Goal: Task Accomplishment & Management: Complete application form

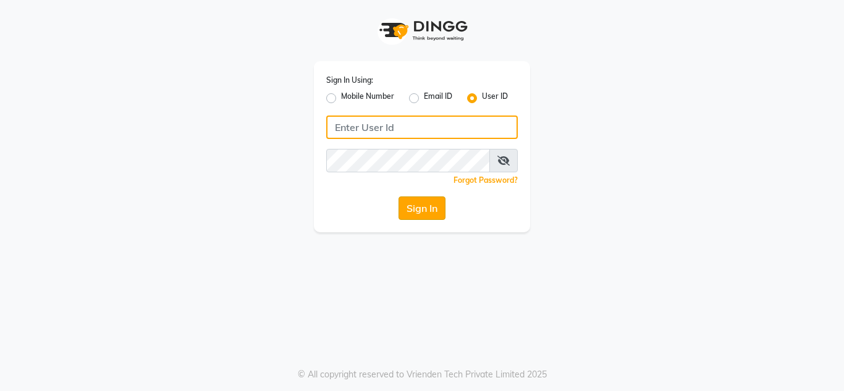
type input "umsalon"
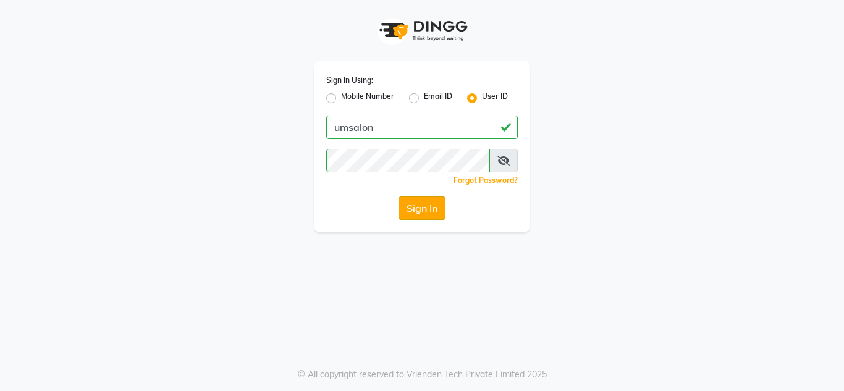
click at [421, 212] on button "Sign In" at bounding box center [422, 208] width 47 height 23
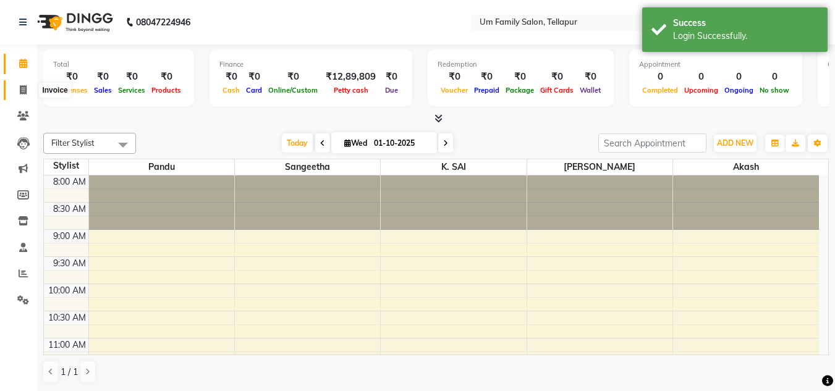
click at [23, 91] on icon at bounding box center [23, 89] width 7 height 9
select select "service"
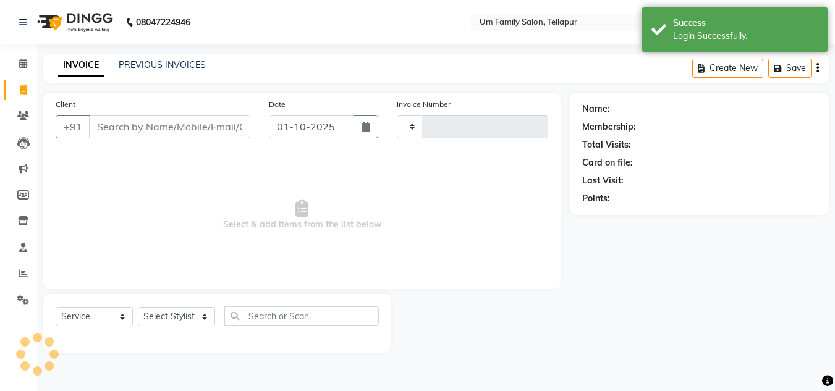
type input "0001"
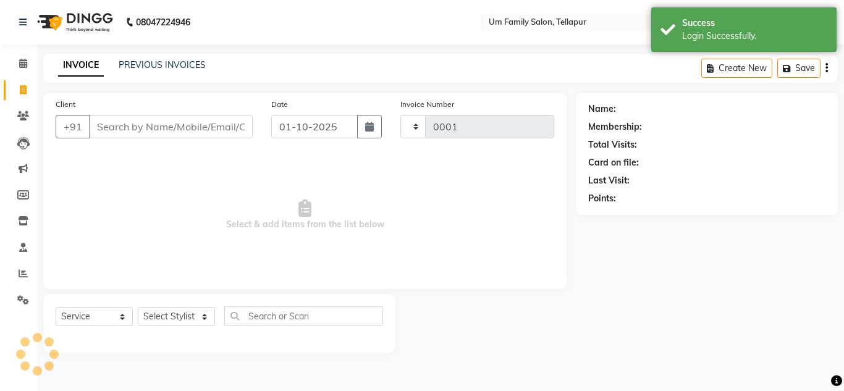
select select "5102"
click at [159, 135] on input "Client" at bounding box center [171, 126] width 164 height 23
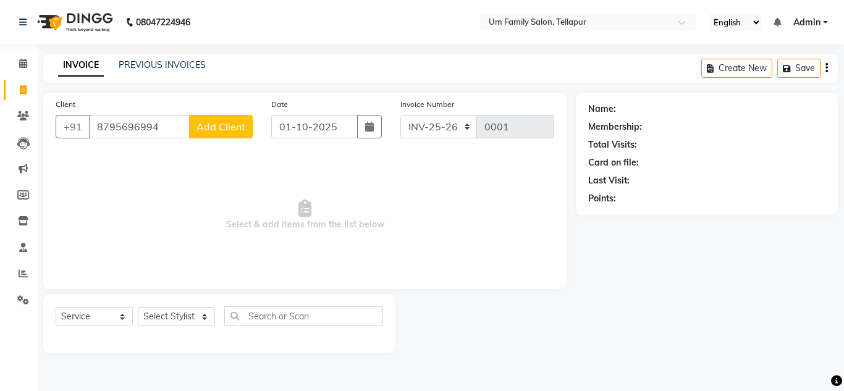
type input "8795696994"
click at [237, 132] on span "Add Client" at bounding box center [221, 126] width 49 height 12
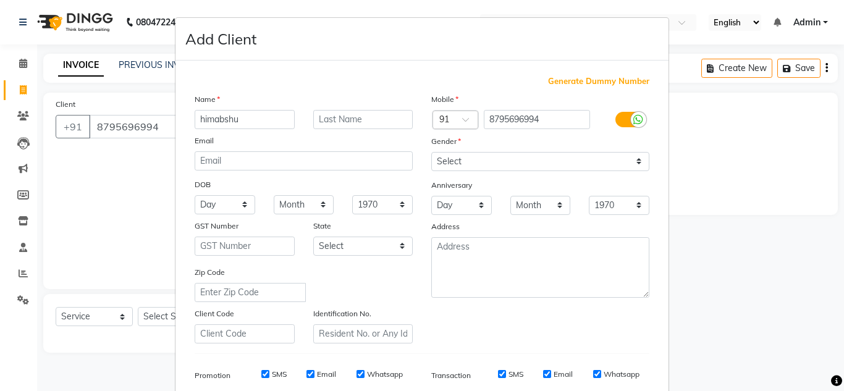
type input "himabshu"
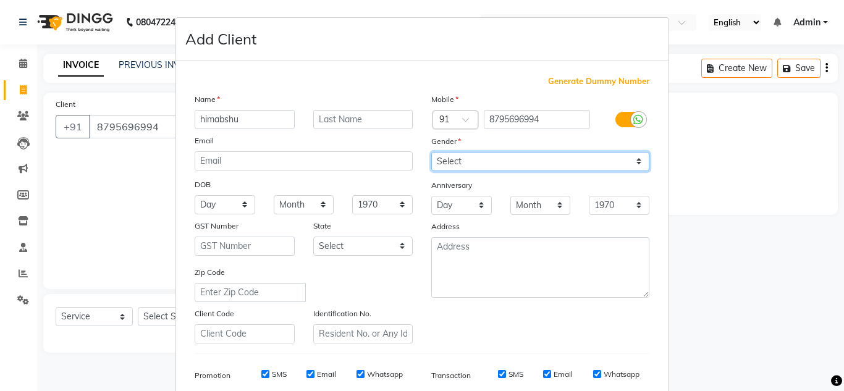
click at [506, 164] on select "Select [DEMOGRAPHIC_DATA] [DEMOGRAPHIC_DATA] Other Prefer Not To Say" at bounding box center [540, 161] width 218 height 19
select select "[DEMOGRAPHIC_DATA]"
click at [431, 152] on select "Select [DEMOGRAPHIC_DATA] [DEMOGRAPHIC_DATA] Other Prefer Not To Say" at bounding box center [540, 161] width 218 height 19
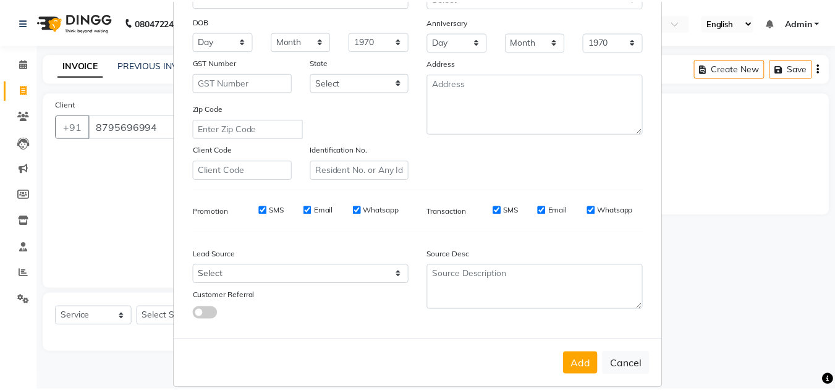
scroll to position [179, 0]
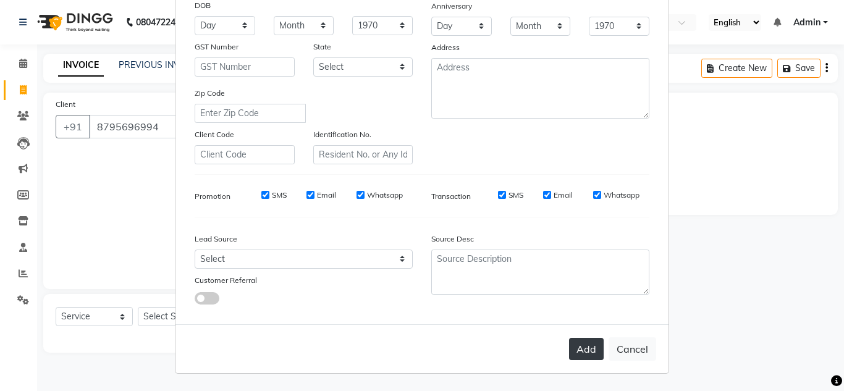
click at [573, 352] on button "Add" at bounding box center [586, 349] width 35 height 22
select select
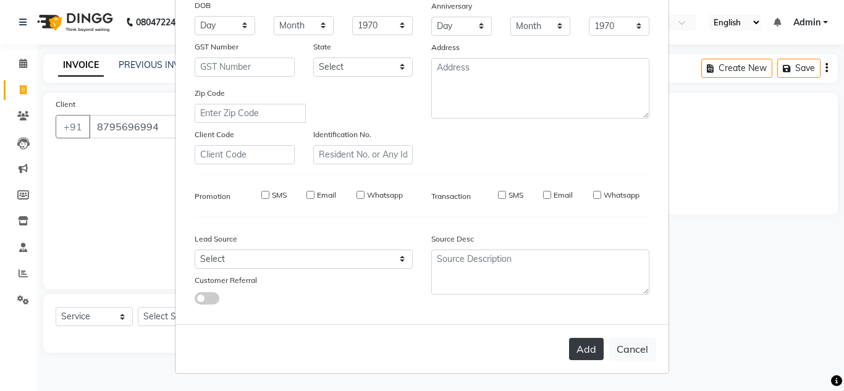
select select
checkbox input "false"
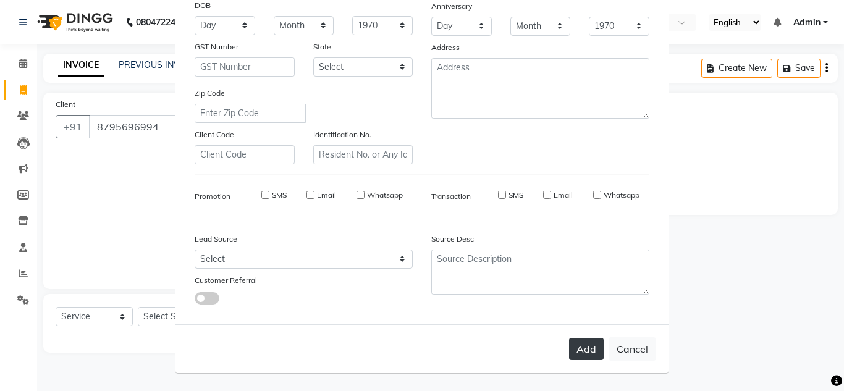
checkbox input "false"
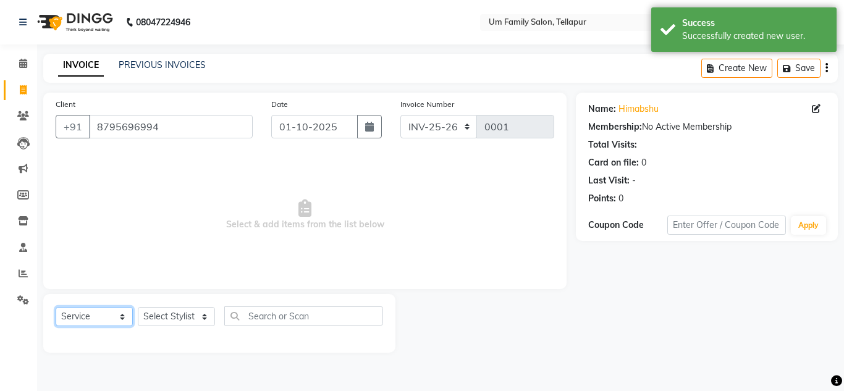
click at [101, 326] on select "Select Service Product Membership Package Voucher Prepaid Gift Card" at bounding box center [94, 316] width 77 height 19
select select "membership"
click at [56, 307] on select "Select Service Product Membership Package Voucher Prepaid Gift Card" at bounding box center [94, 316] width 77 height 19
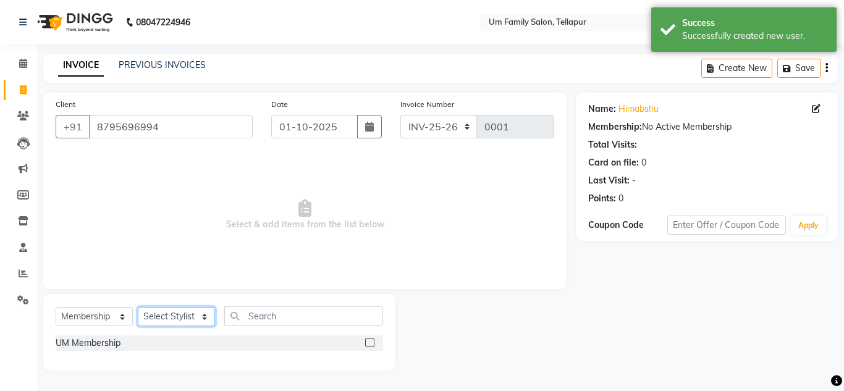
click at [200, 316] on select "Select Stylist Akash K. SAI pandu [PERSON_NAME]" at bounding box center [176, 316] width 77 height 19
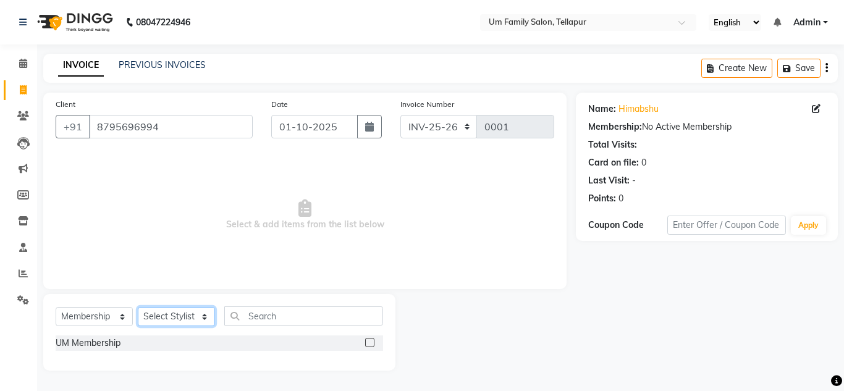
select select "82738"
click at [138, 307] on select "Select Stylist Akash K. SAI pandu [PERSON_NAME]" at bounding box center [176, 316] width 77 height 19
click at [368, 344] on label at bounding box center [369, 342] width 9 height 9
click at [368, 344] on input "checkbox" at bounding box center [369, 343] width 8 height 8
select select "select"
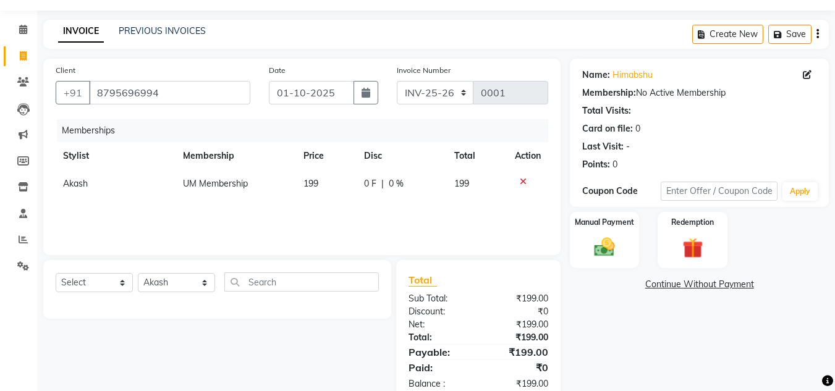
scroll to position [64, 0]
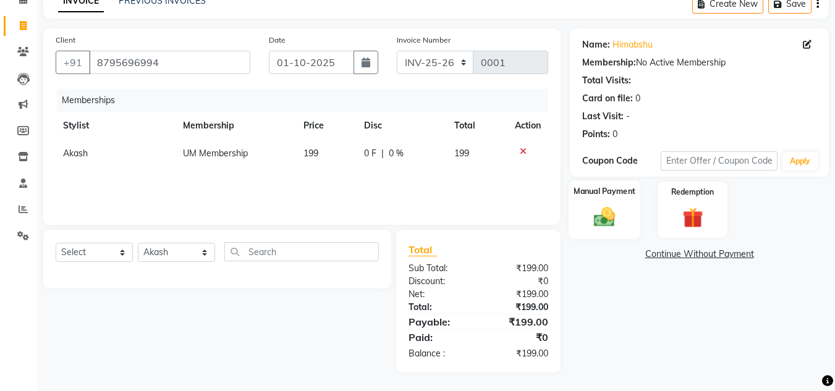
click at [605, 223] on img at bounding box center [604, 217] width 35 height 25
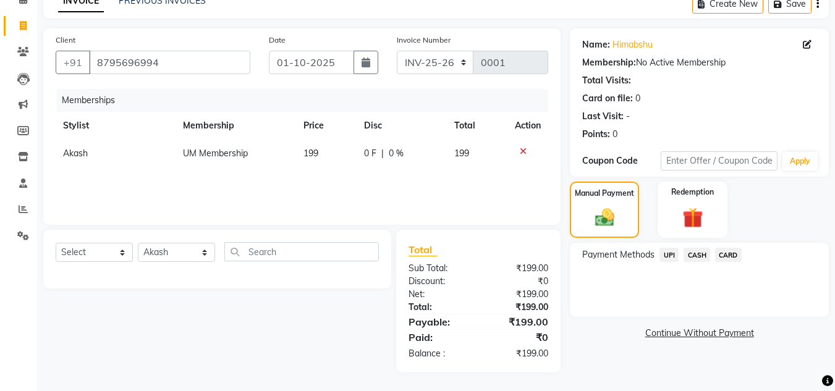
click at [667, 253] on span "UPI" at bounding box center [668, 255] width 19 height 14
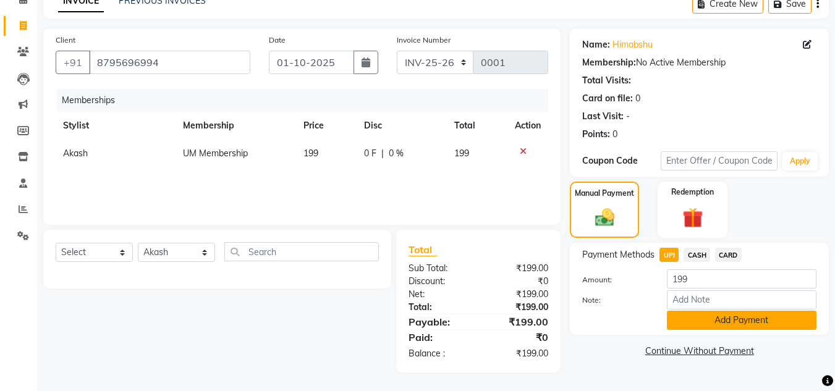
click at [725, 317] on button "Add Payment" at bounding box center [742, 320] width 150 height 19
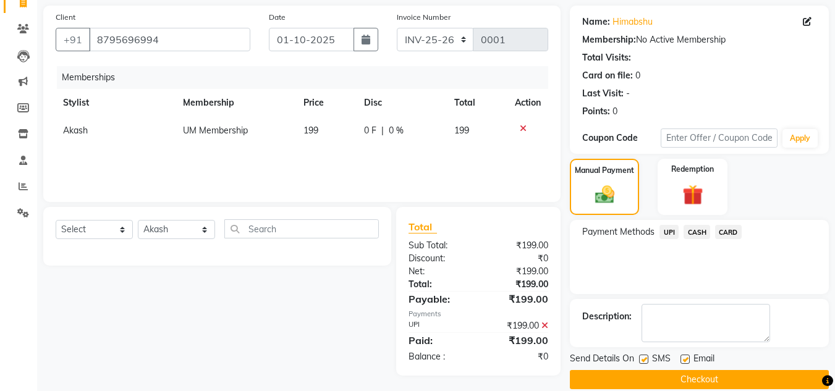
scroll to position [104, 0]
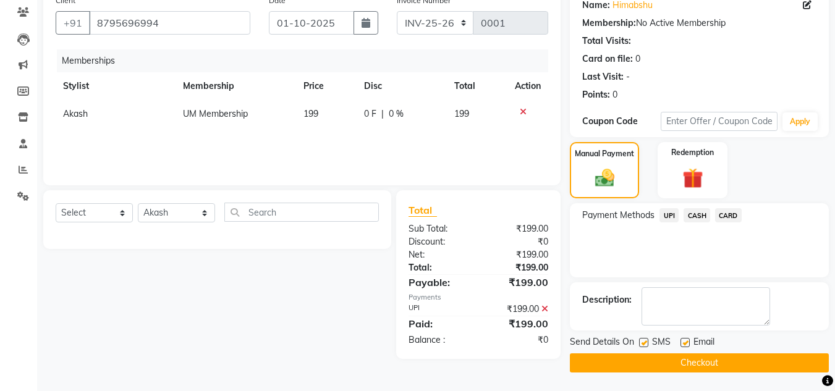
click at [750, 362] on button "Checkout" at bounding box center [699, 362] width 259 height 19
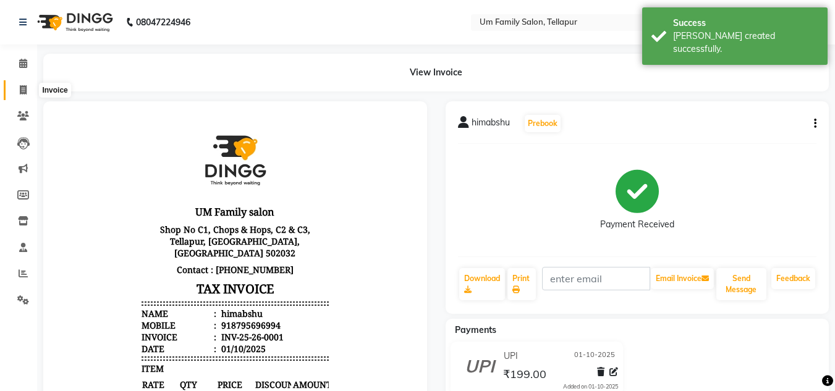
click at [21, 91] on icon at bounding box center [23, 89] width 7 height 9
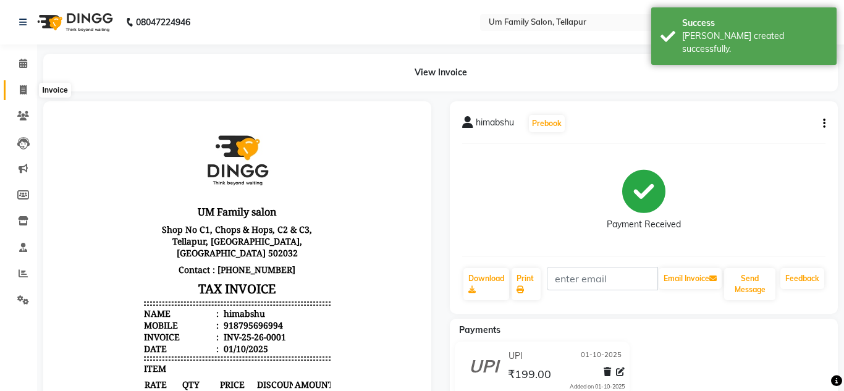
select select "service"
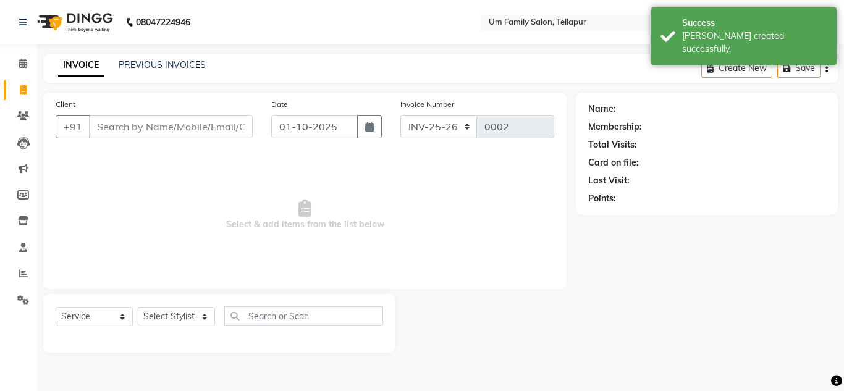
click at [110, 129] on input "Client" at bounding box center [171, 126] width 164 height 23
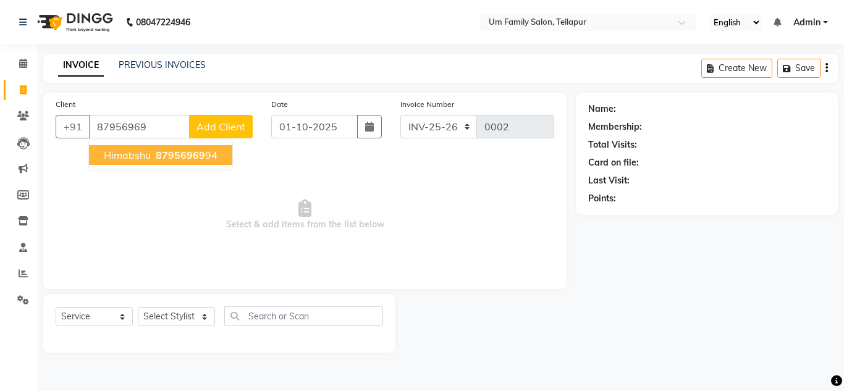
click at [198, 158] on span "87956969" at bounding box center [180, 155] width 49 height 12
type input "8795696994"
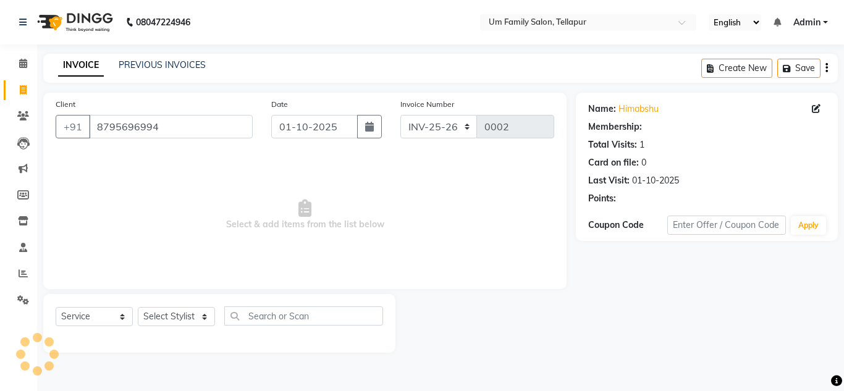
select select "1: Object"
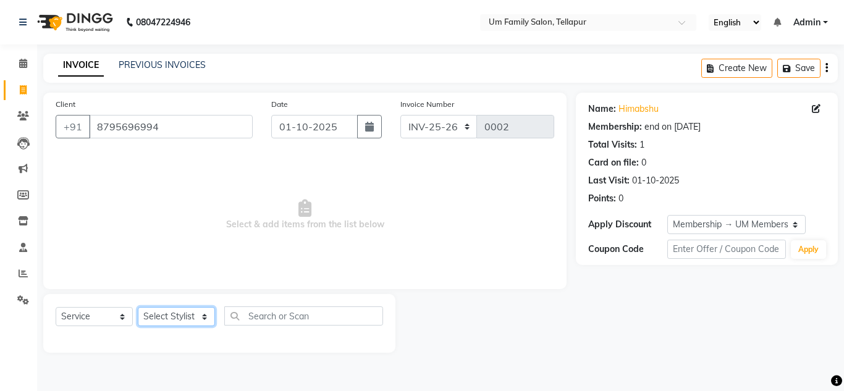
click at [197, 319] on select "Select Stylist Akash K. SAI pandu [PERSON_NAME]" at bounding box center [176, 316] width 77 height 19
select select "82738"
click at [138, 307] on select "Select Stylist Akash K. SAI pandu [PERSON_NAME]" at bounding box center [176, 316] width 77 height 19
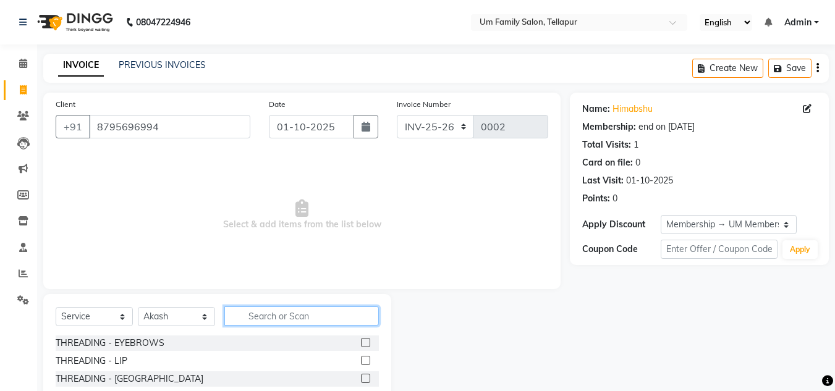
click at [266, 314] on input "text" at bounding box center [301, 315] width 154 height 19
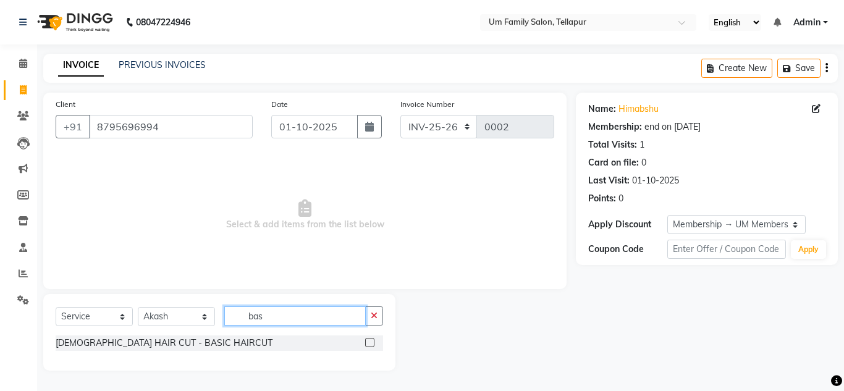
type input "bas"
click at [370, 344] on label at bounding box center [369, 342] width 9 height 9
click at [370, 344] on input "checkbox" at bounding box center [369, 343] width 8 height 8
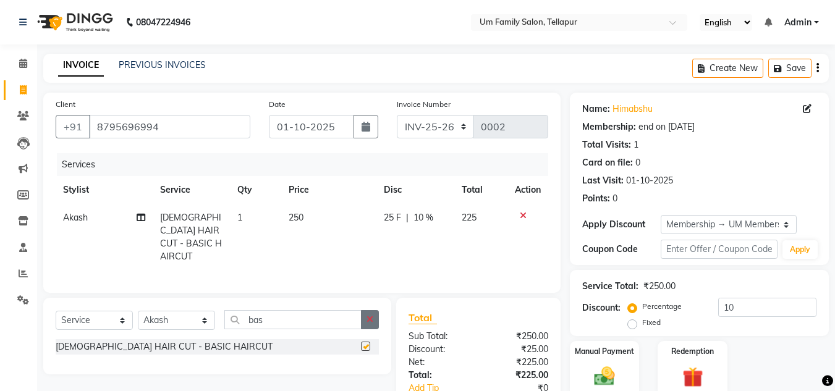
checkbox input "false"
click at [376, 318] on button "button" at bounding box center [370, 319] width 18 height 19
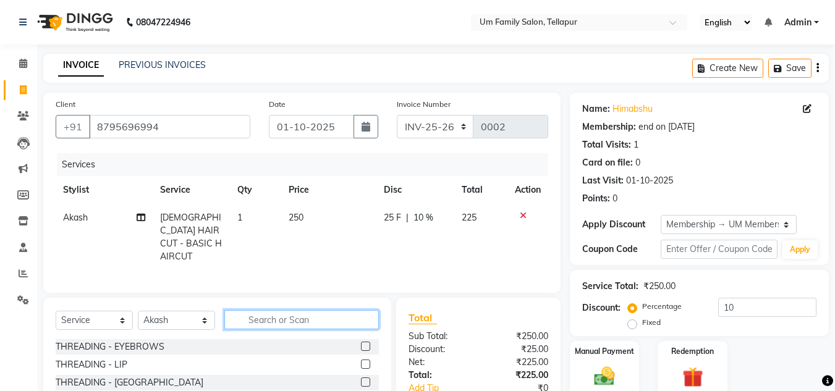
click at [328, 313] on input "text" at bounding box center [301, 319] width 154 height 19
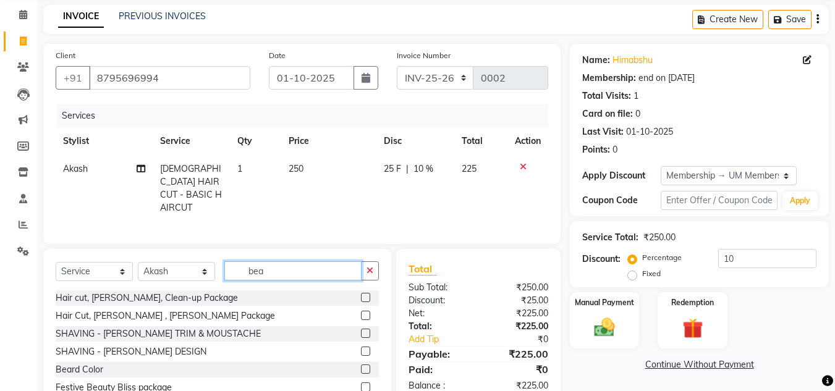
scroll to position [88, 0]
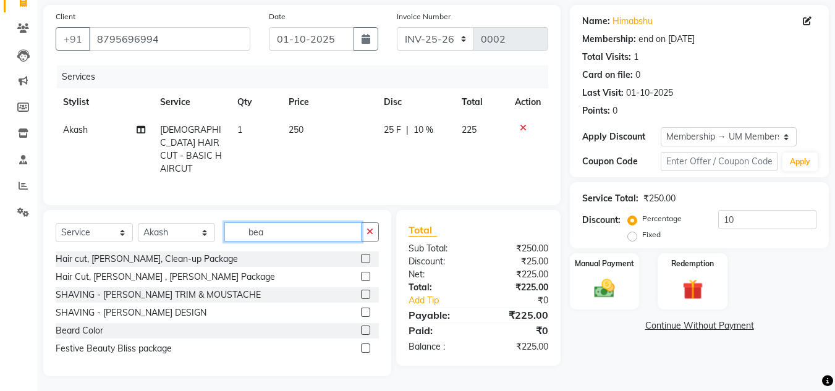
type input "bea"
click at [365, 308] on label at bounding box center [365, 312] width 9 height 9
click at [365, 309] on input "checkbox" at bounding box center [365, 313] width 8 height 8
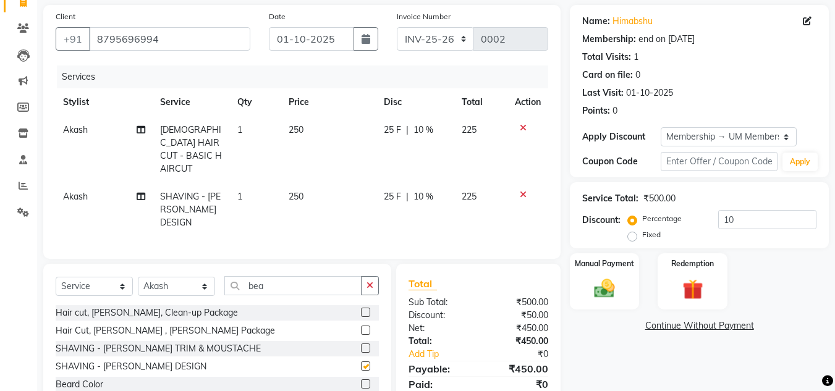
checkbox input "false"
click at [370, 281] on icon "button" at bounding box center [369, 285] width 7 height 9
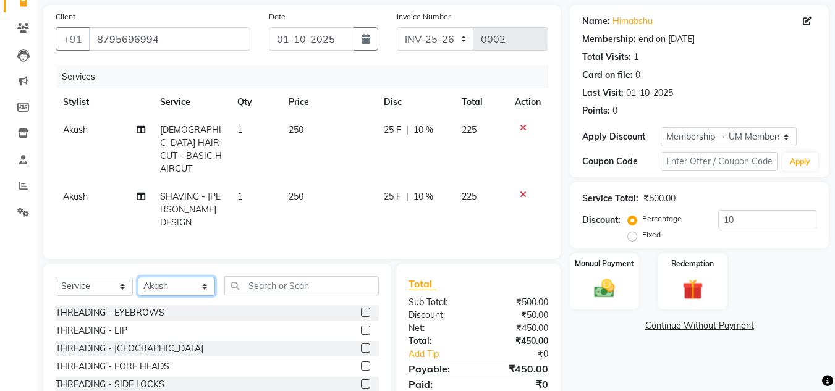
click at [203, 277] on select "Select Stylist Akash K. SAI pandu [PERSON_NAME]" at bounding box center [176, 286] width 77 height 19
select select "50956"
click at [138, 277] on select "Select Stylist Akash K. SAI pandu [PERSON_NAME]" at bounding box center [176, 286] width 77 height 19
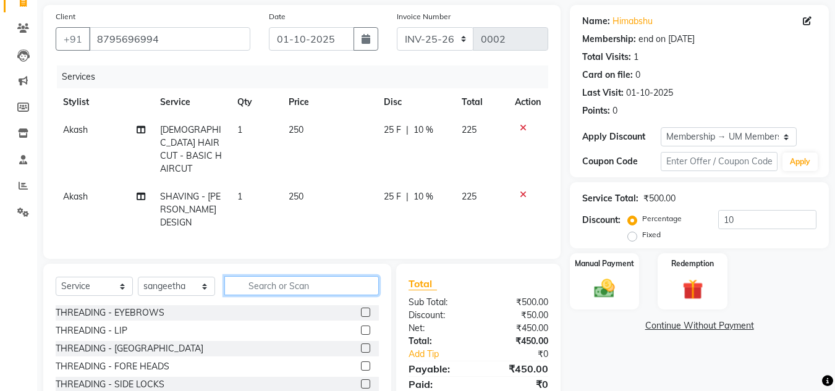
click at [285, 276] on input "text" at bounding box center [301, 285] width 154 height 19
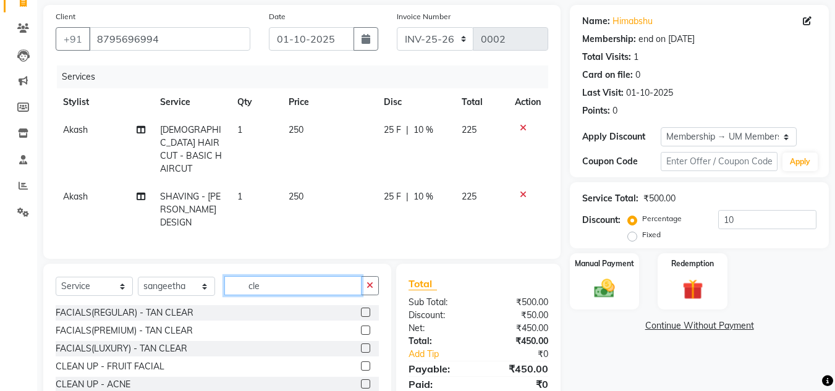
type input "cle"
click at [361, 379] on label at bounding box center [365, 383] width 9 height 9
click at [361, 381] on input "checkbox" at bounding box center [365, 385] width 8 height 8
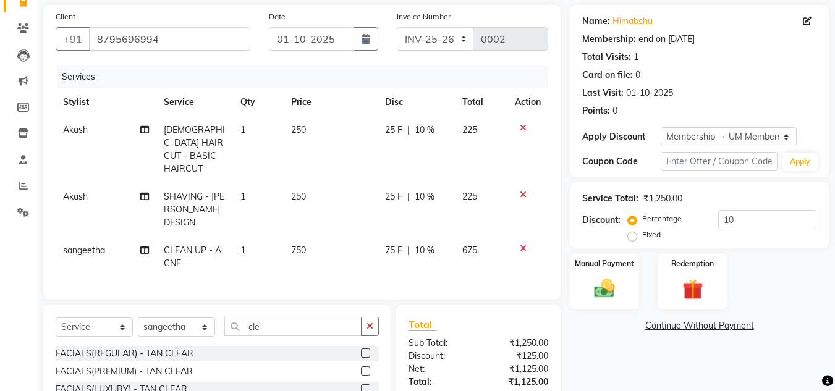
checkbox input "false"
click at [195, 318] on select "Select Stylist Akash K. SAI pandu [PERSON_NAME]" at bounding box center [176, 327] width 77 height 19
select select "63063"
click at [138, 318] on select "Select Stylist Akash K. SAI pandu [PERSON_NAME]" at bounding box center [176, 327] width 77 height 19
click at [363, 317] on button "button" at bounding box center [370, 326] width 18 height 19
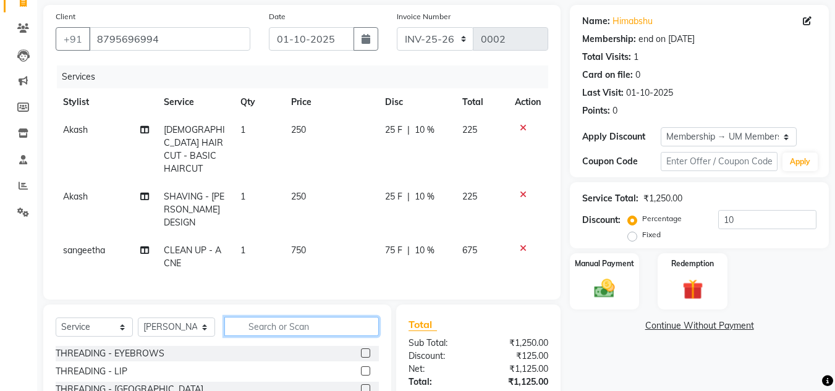
click at [344, 317] on input "text" at bounding box center [301, 326] width 154 height 19
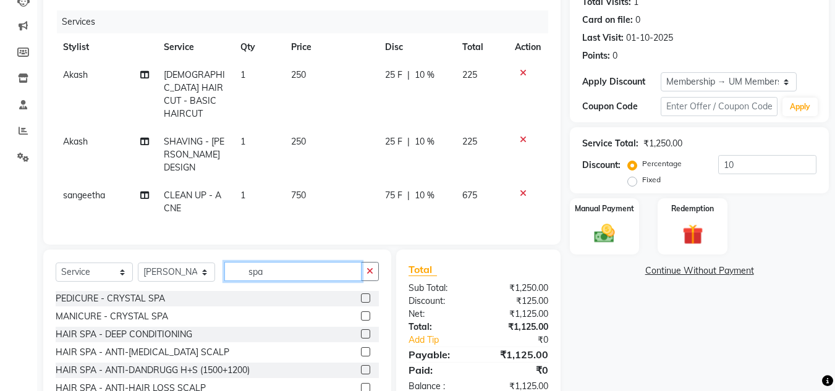
scroll to position [185, 0]
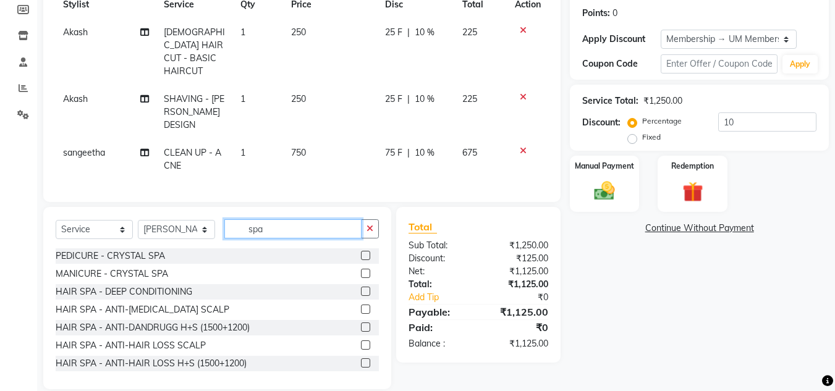
type input "spa"
click at [361, 340] on label at bounding box center [365, 344] width 9 height 9
click at [361, 342] on input "checkbox" at bounding box center [365, 346] width 8 height 8
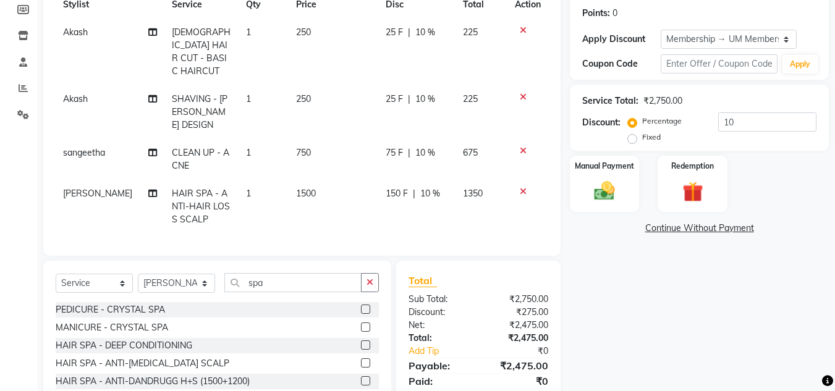
checkbox input "false"
click at [308, 188] on span "1500" at bounding box center [306, 193] width 20 height 11
select select "63063"
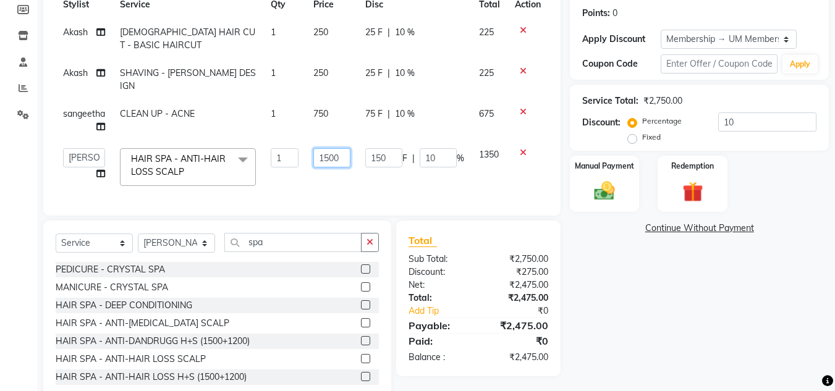
click at [346, 148] on input "1500" at bounding box center [331, 157] width 37 height 19
type input "1"
type input "2000"
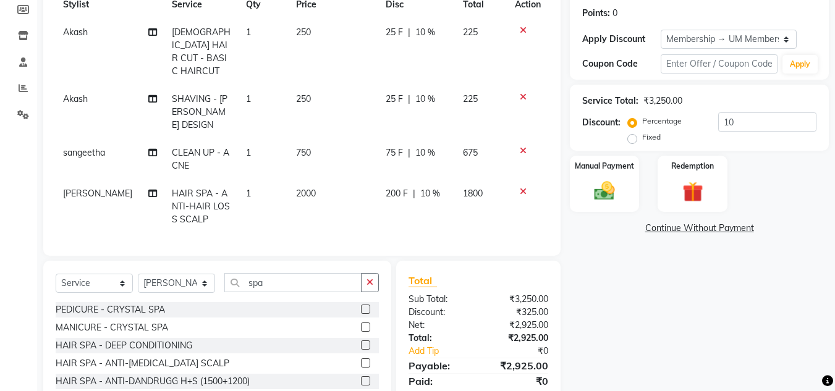
click at [643, 319] on div "Name: Himabshu Membership: end on [DATE] Total Visits: 1 Card on file: 0 Last V…" at bounding box center [704, 175] width 268 height 536
click at [607, 188] on img at bounding box center [604, 191] width 35 height 25
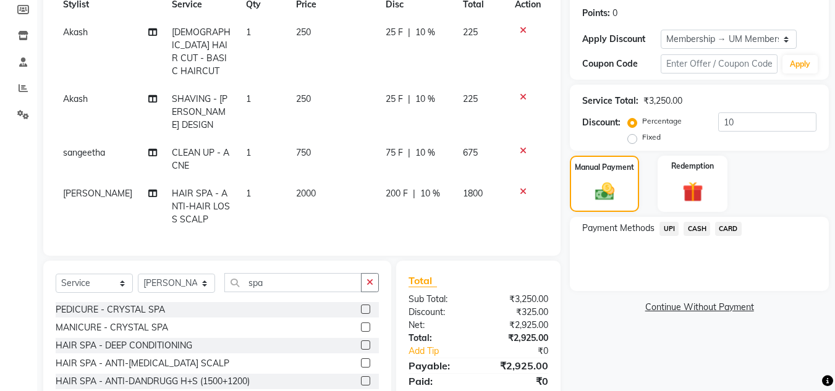
click at [662, 228] on span "UPI" at bounding box center [668, 229] width 19 height 14
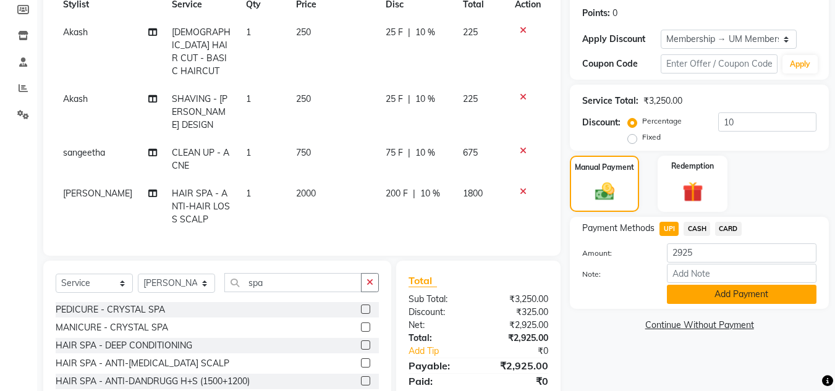
click at [728, 290] on button "Add Payment" at bounding box center [742, 294] width 150 height 19
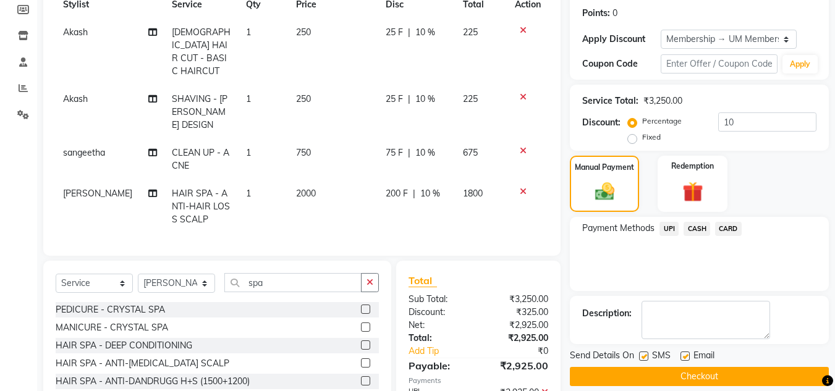
click at [706, 373] on button "Checkout" at bounding box center [699, 376] width 259 height 19
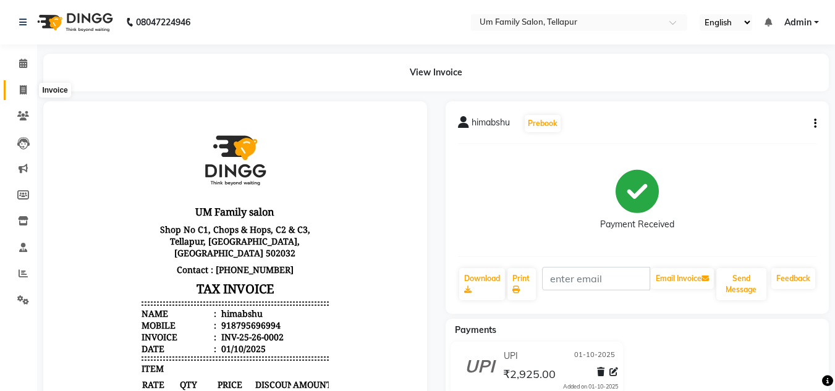
click at [24, 89] on icon at bounding box center [23, 89] width 7 height 9
select select "service"
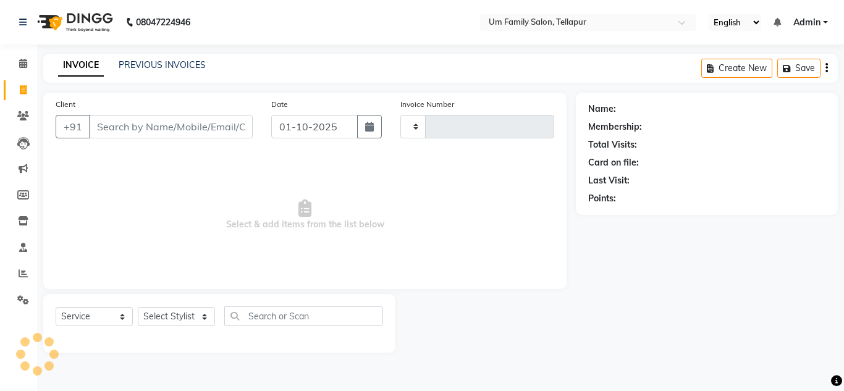
type input "0003"
select select "5102"
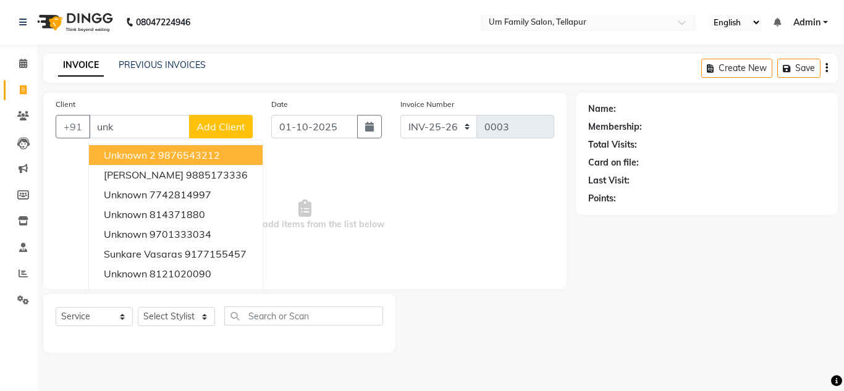
click at [164, 155] on ngb-highlight "9876543212" at bounding box center [189, 155] width 62 height 12
type input "9876543212"
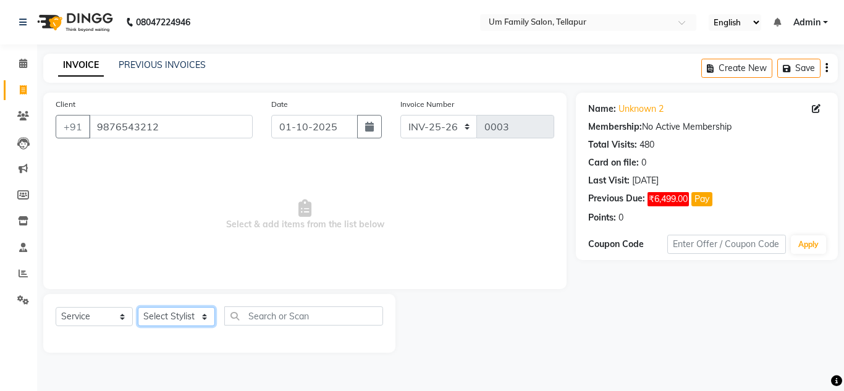
click at [190, 324] on select "Select Stylist Akash K. SAI pandu [PERSON_NAME]" at bounding box center [176, 316] width 77 height 19
select select "82738"
click at [138, 307] on select "Select Stylist Akash K. SAI pandu [PERSON_NAME]" at bounding box center [176, 316] width 77 height 19
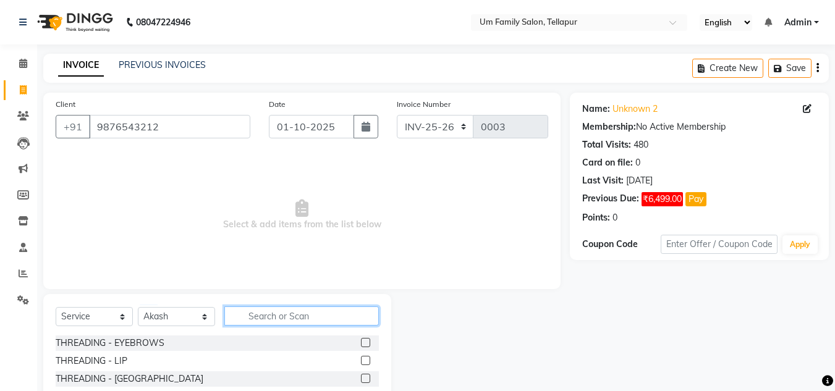
click at [268, 311] on input "text" at bounding box center [301, 315] width 154 height 19
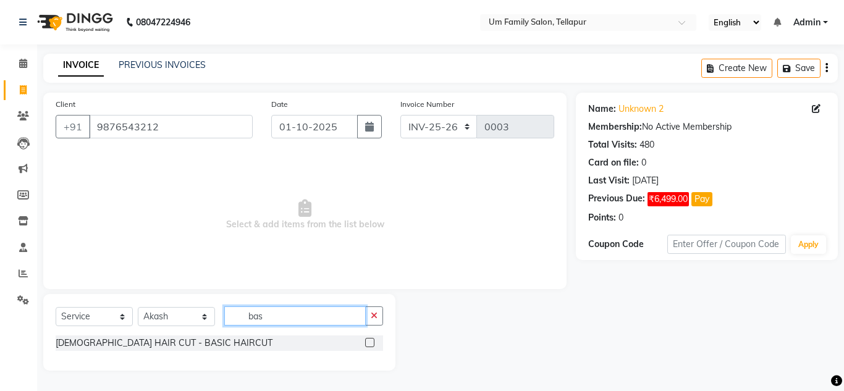
type input "bas"
click at [372, 341] on label at bounding box center [369, 342] width 9 height 9
click at [372, 341] on input "checkbox" at bounding box center [369, 343] width 8 height 8
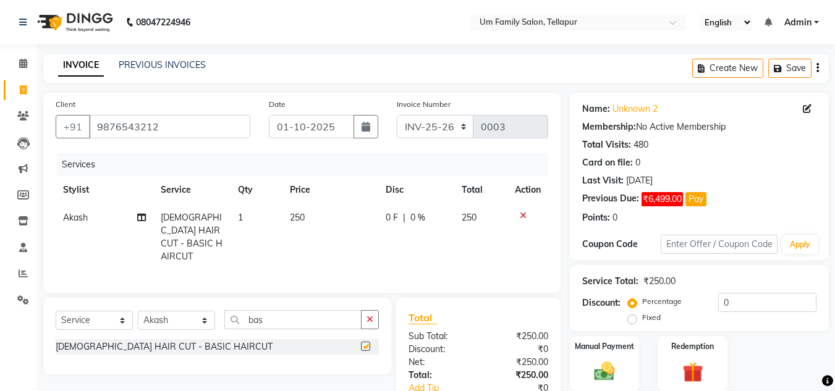
checkbox input "false"
click at [196, 319] on select "Select Stylist Akash K. SAI pandu [PERSON_NAME]" at bounding box center [176, 320] width 77 height 19
select select "63063"
click at [138, 311] on select "Select Stylist Akash K. SAI pandu [PERSON_NAME]" at bounding box center [176, 320] width 77 height 19
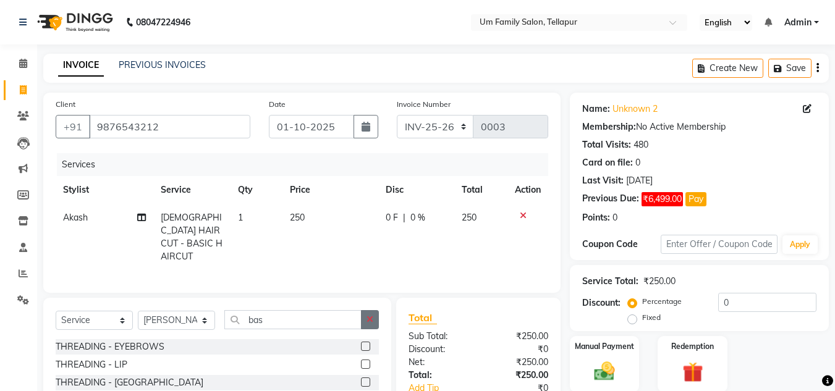
click at [368, 319] on icon "button" at bounding box center [369, 319] width 7 height 9
click at [336, 319] on input "text" at bounding box center [301, 319] width 154 height 19
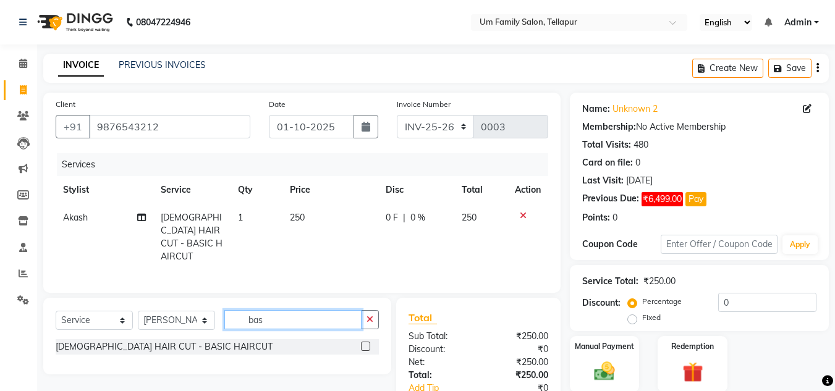
type input "bas"
click at [365, 344] on label at bounding box center [365, 346] width 9 height 9
click at [365, 344] on input "checkbox" at bounding box center [365, 347] width 8 height 8
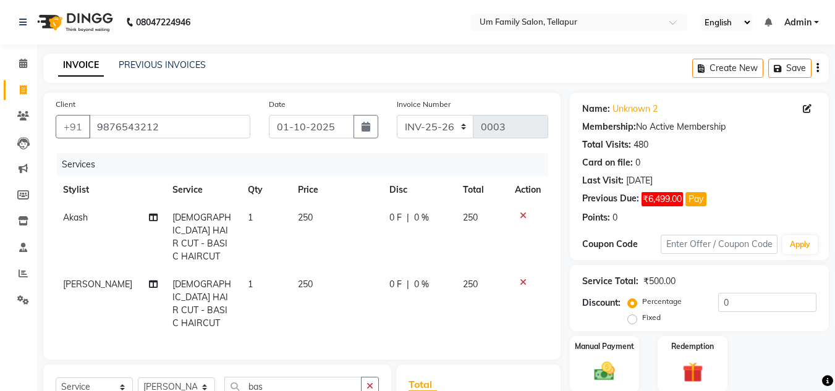
checkbox input "false"
click at [367, 382] on icon "button" at bounding box center [369, 386] width 7 height 9
click at [327, 377] on input "text" at bounding box center [301, 386] width 154 height 19
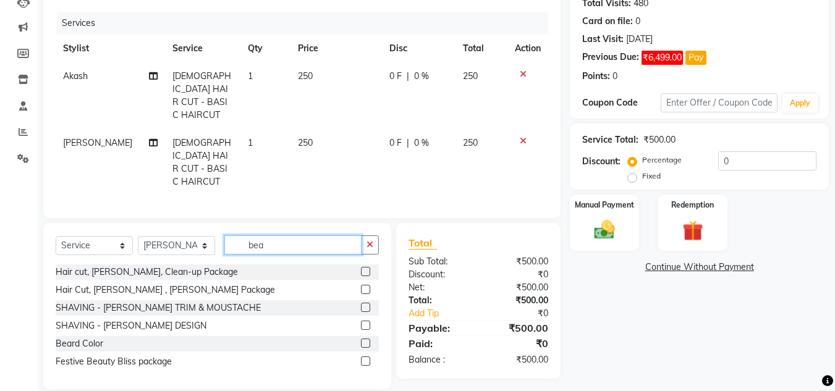
type input "bea"
click at [364, 321] on label at bounding box center [365, 325] width 9 height 9
click at [364, 322] on input "checkbox" at bounding box center [365, 326] width 8 height 8
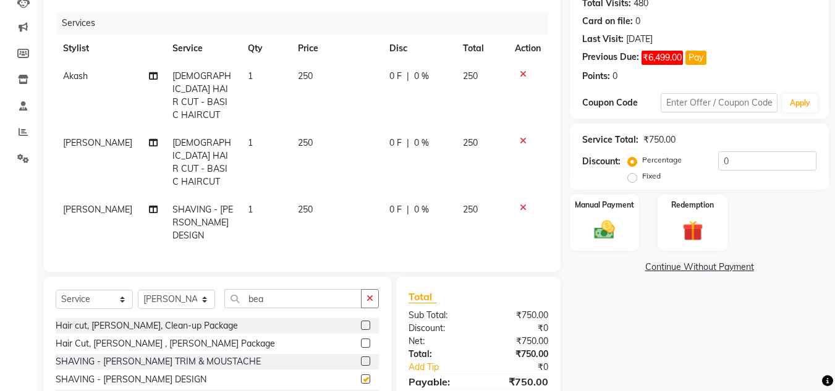
checkbox input "false"
click at [601, 212] on div "Manual Payment" at bounding box center [604, 222] width 72 height 59
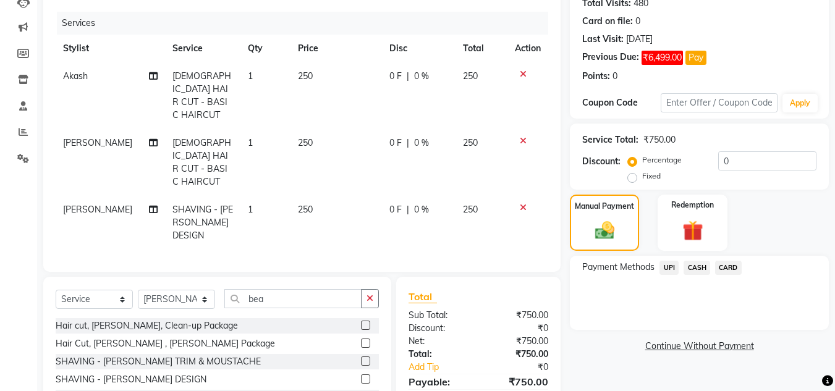
click at [672, 265] on span "UPI" at bounding box center [668, 268] width 19 height 14
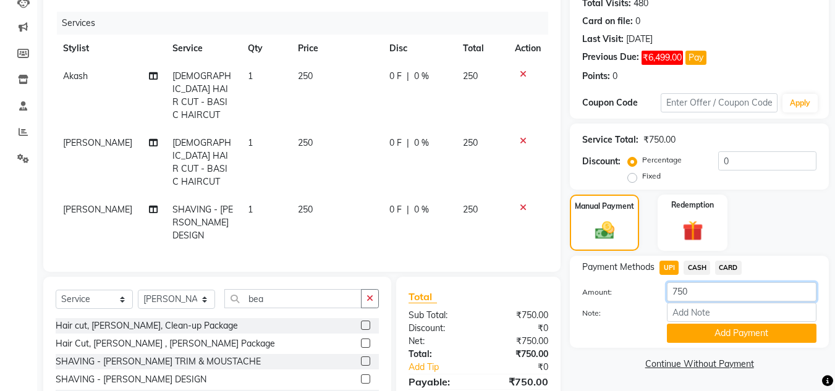
click at [677, 285] on input "750" at bounding box center [742, 291] width 150 height 19
type input "350"
click at [759, 329] on button "Add Payment" at bounding box center [742, 333] width 150 height 19
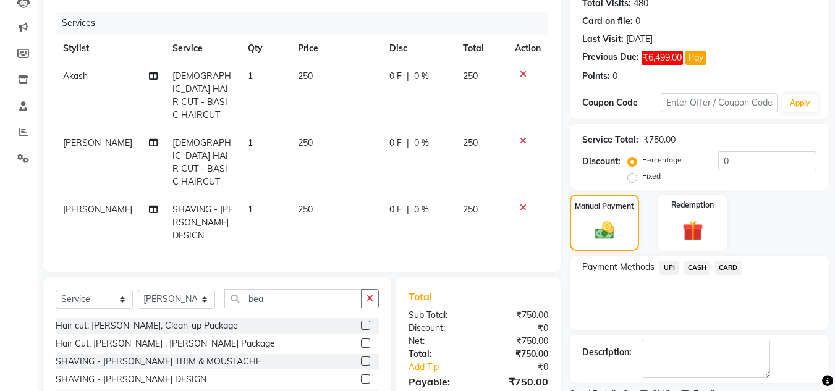
click at [698, 267] on span "CASH" at bounding box center [696, 268] width 27 height 14
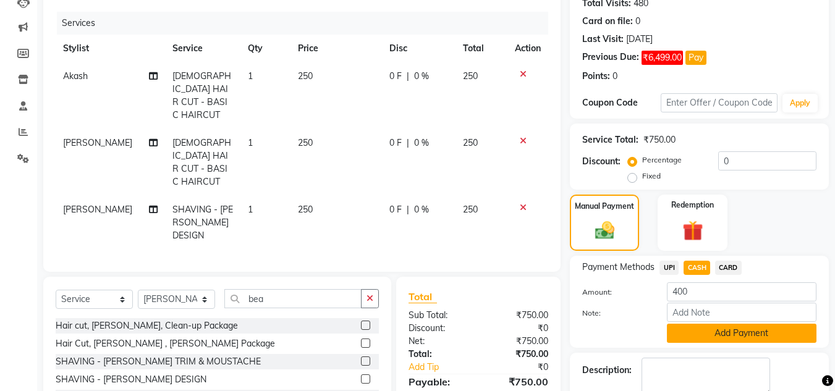
click at [730, 334] on button "Add Payment" at bounding box center [742, 333] width 150 height 19
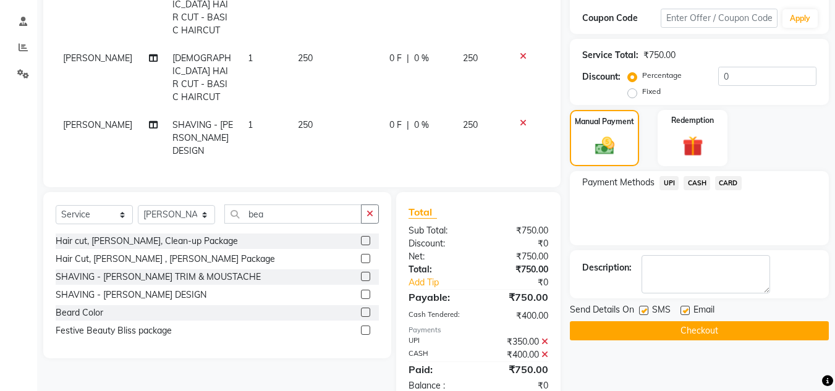
scroll to position [229, 0]
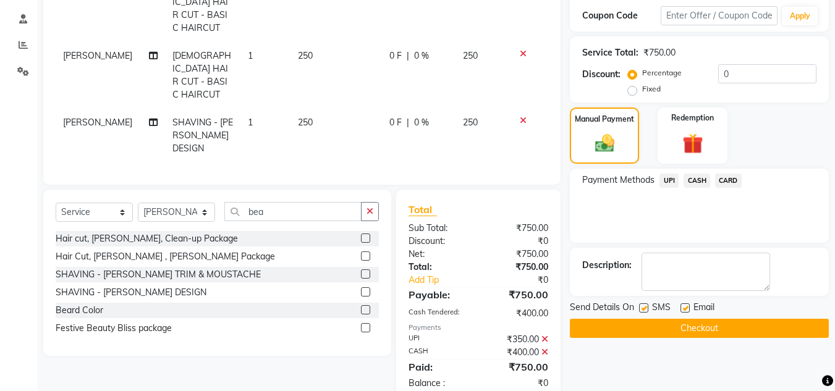
click at [710, 329] on button "Checkout" at bounding box center [699, 328] width 259 height 19
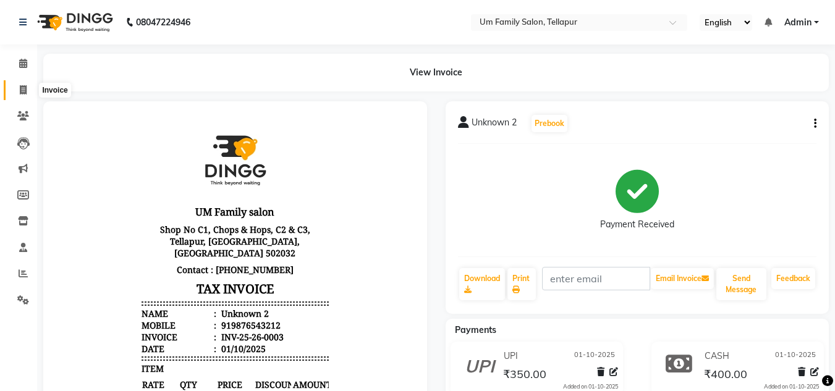
click at [22, 93] on icon at bounding box center [23, 89] width 7 height 9
select select "service"
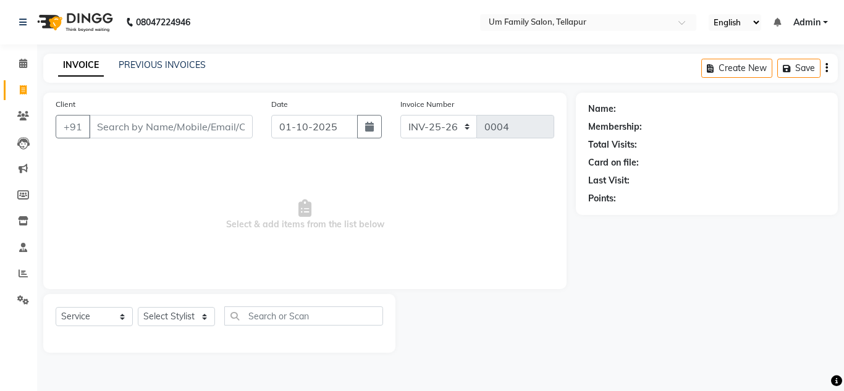
click at [166, 129] on input "Client" at bounding box center [171, 126] width 164 height 23
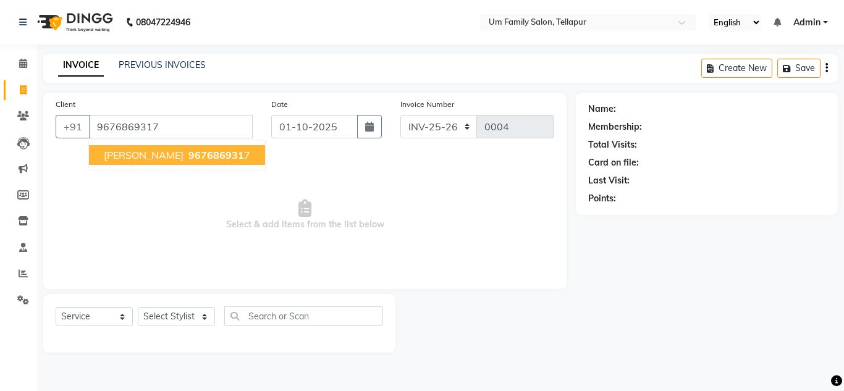
type input "9676869317"
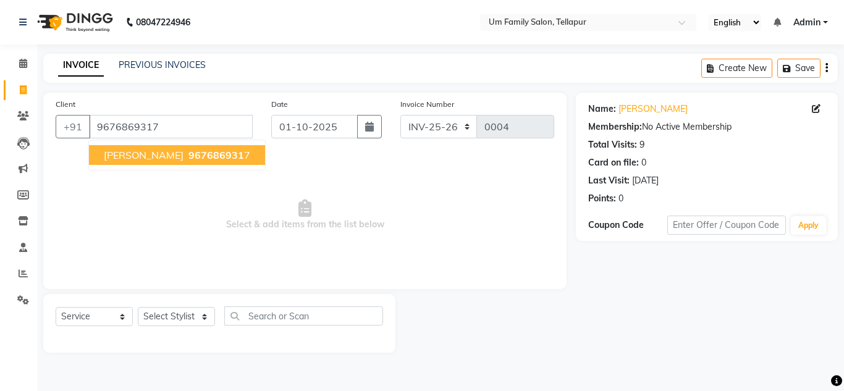
click at [188, 159] on span "967686931" at bounding box center [216, 155] width 56 height 12
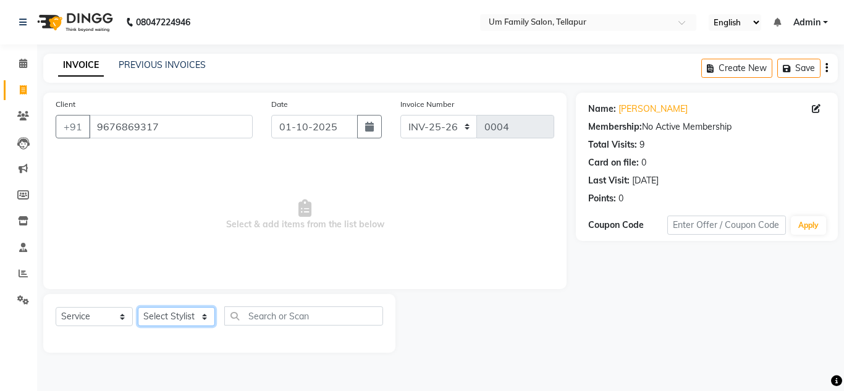
click at [197, 324] on select "Select Stylist Akash K. SAI pandu [PERSON_NAME]" at bounding box center [176, 316] width 77 height 19
select select "82738"
click at [138, 307] on select "Select Stylist Akash K. SAI pandu [PERSON_NAME]" at bounding box center [176, 316] width 77 height 19
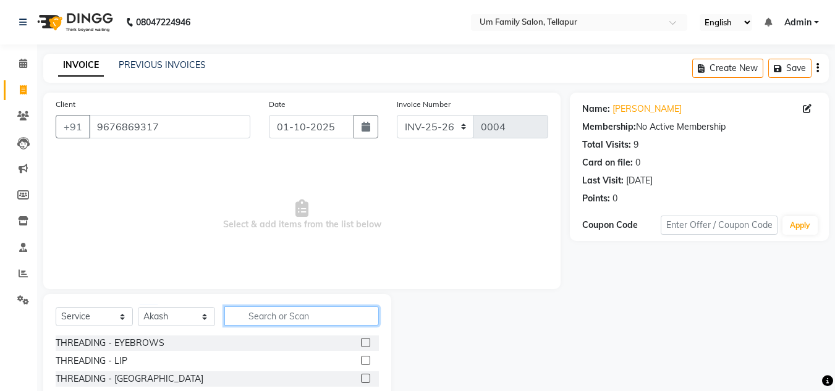
click at [260, 315] on input "text" at bounding box center [301, 315] width 154 height 19
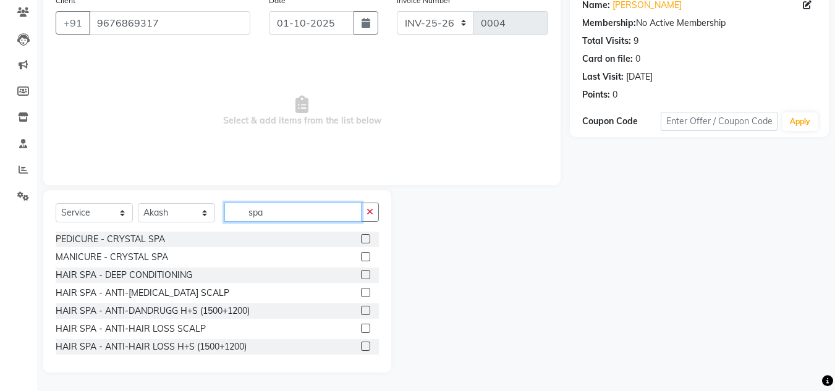
type input "spa"
click at [361, 327] on label at bounding box center [365, 328] width 9 height 9
click at [361, 327] on input "checkbox" at bounding box center [365, 329] width 8 height 8
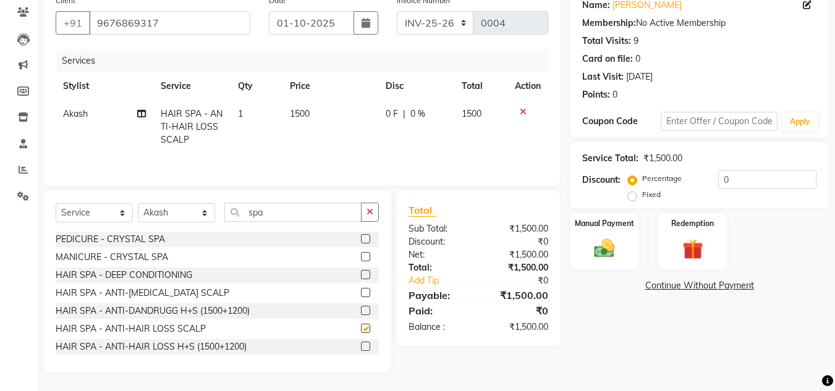
checkbox input "false"
click at [742, 181] on input "0" at bounding box center [767, 179] width 98 height 19
type input "10"
click at [600, 250] on img at bounding box center [604, 248] width 35 height 25
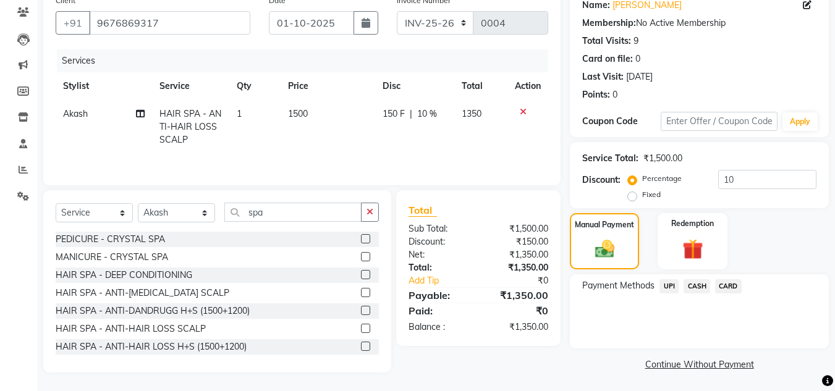
click at [668, 285] on span "UPI" at bounding box center [668, 286] width 19 height 14
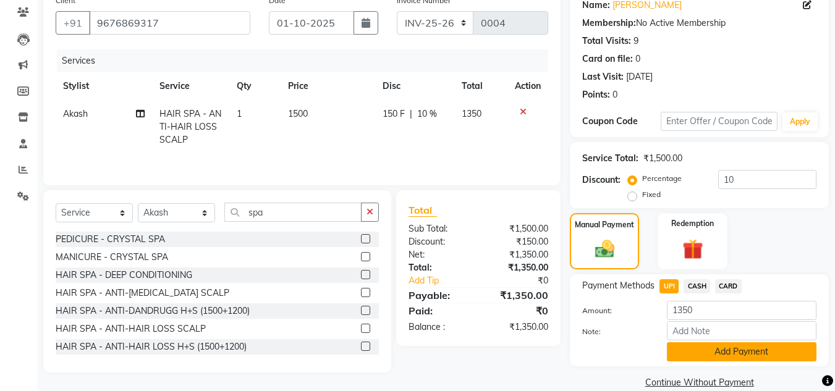
click at [737, 352] on button "Add Payment" at bounding box center [742, 351] width 150 height 19
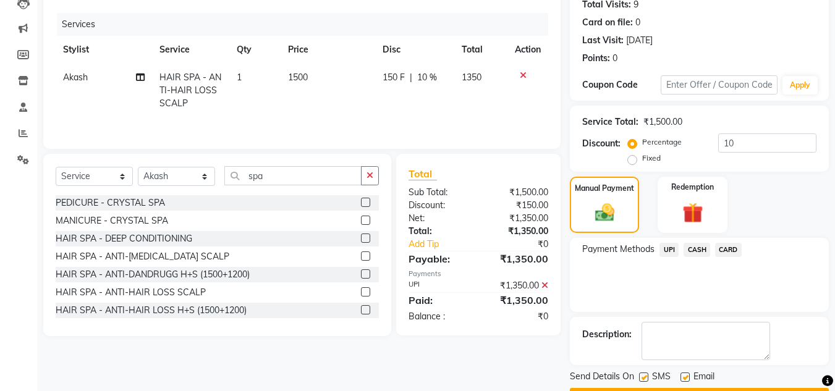
scroll to position [175, 0]
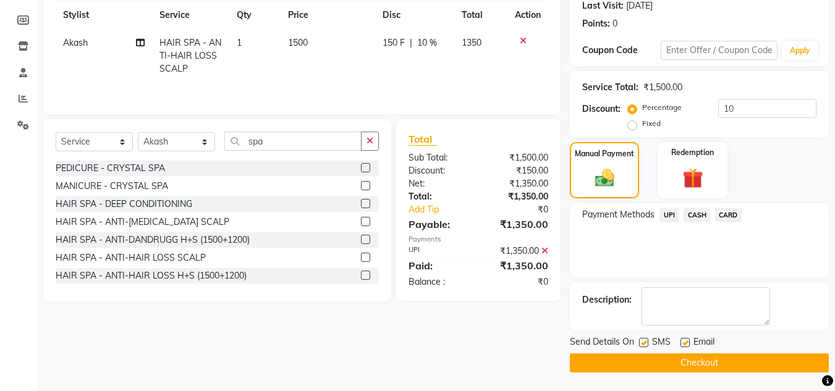
click at [749, 368] on button "Checkout" at bounding box center [699, 362] width 259 height 19
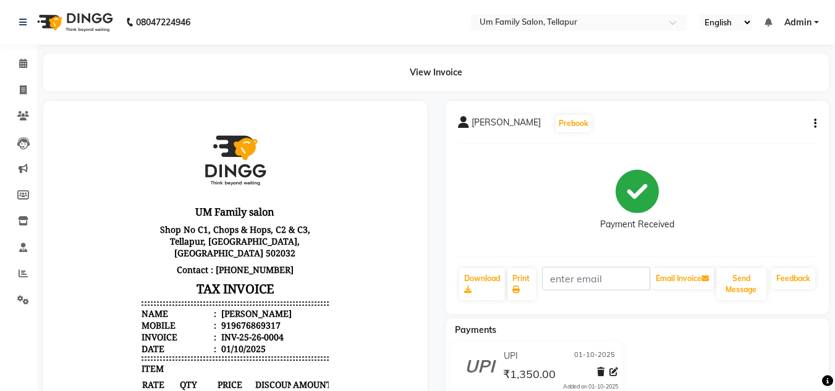
click at [787, 344] on div "UPI [DATE] ₹1,350.00 Added on [DATE]" at bounding box center [637, 371] width 402 height 59
click at [20, 90] on icon at bounding box center [23, 89] width 7 height 9
select select "service"
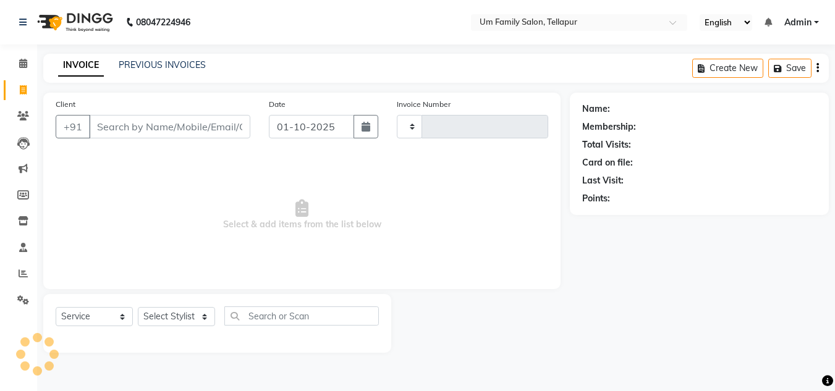
type input "0005"
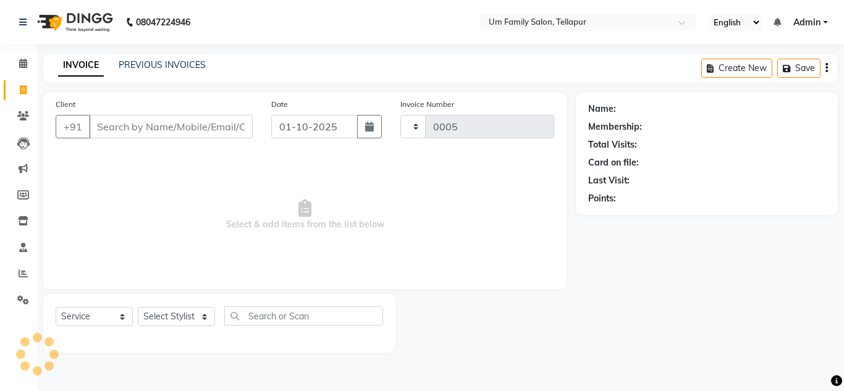
select select "5102"
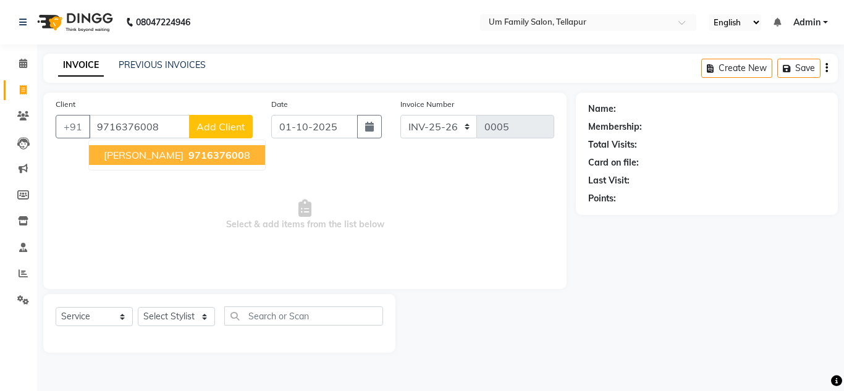
type input "9716376008"
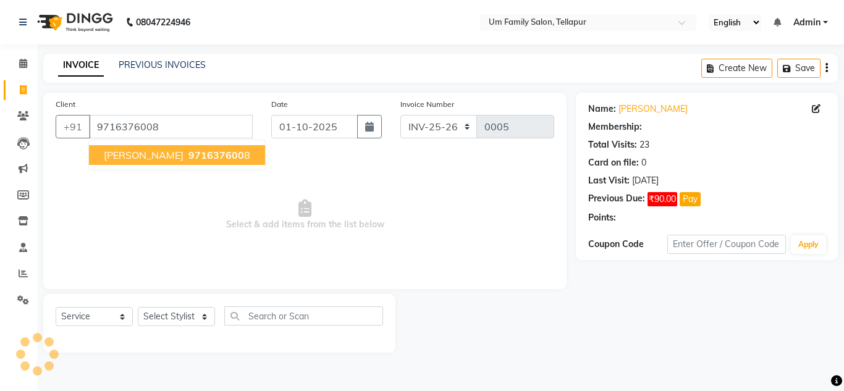
select select "1: Object"
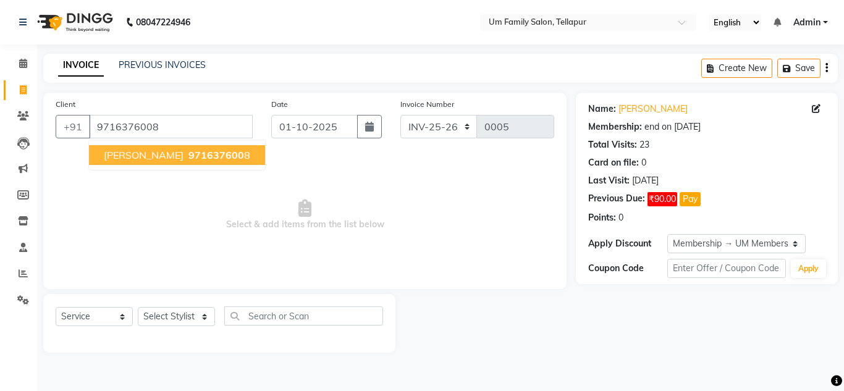
click at [188, 153] on span "971637600" at bounding box center [216, 155] width 56 height 12
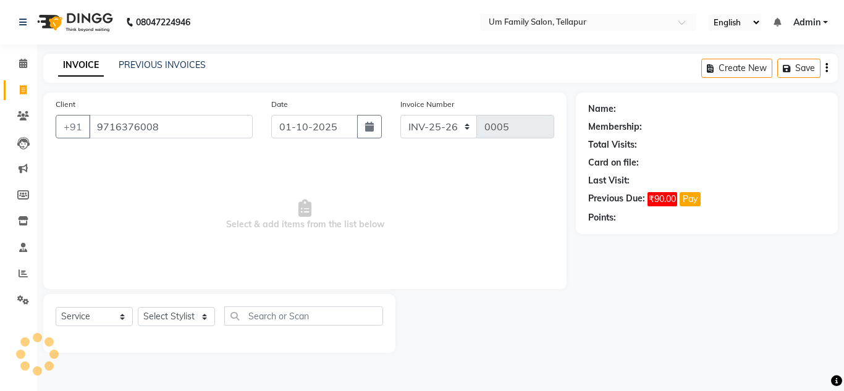
select select "1: Object"
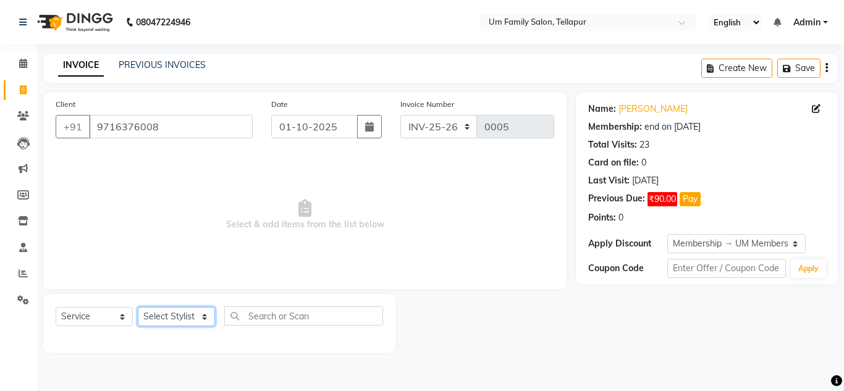
click at [185, 313] on select "Select Stylist Akash K. SAI pandu [PERSON_NAME]" at bounding box center [176, 316] width 77 height 19
select select "50956"
click at [138, 307] on select "Select Stylist Akash K. SAI pandu [PERSON_NAME]" at bounding box center [176, 316] width 77 height 19
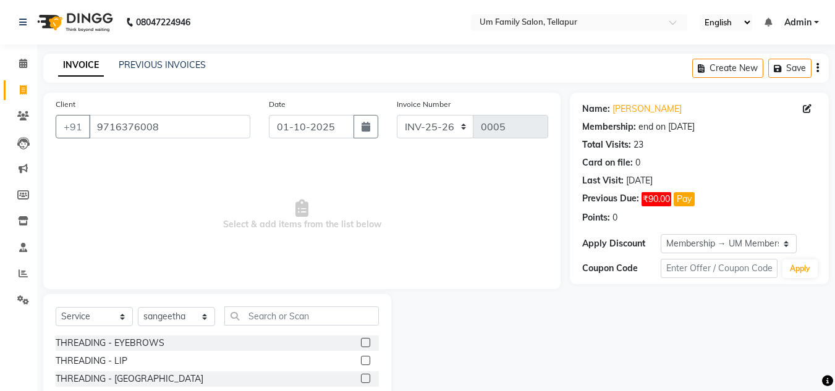
click at [361, 344] on label at bounding box center [365, 342] width 9 height 9
click at [361, 344] on input "checkbox" at bounding box center [365, 343] width 8 height 8
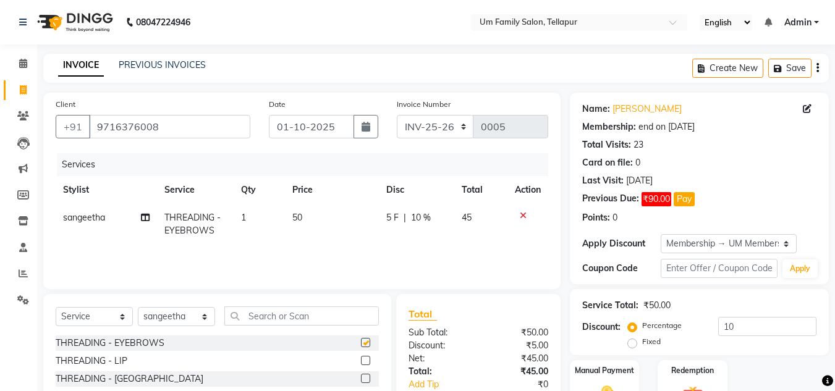
checkbox input "false"
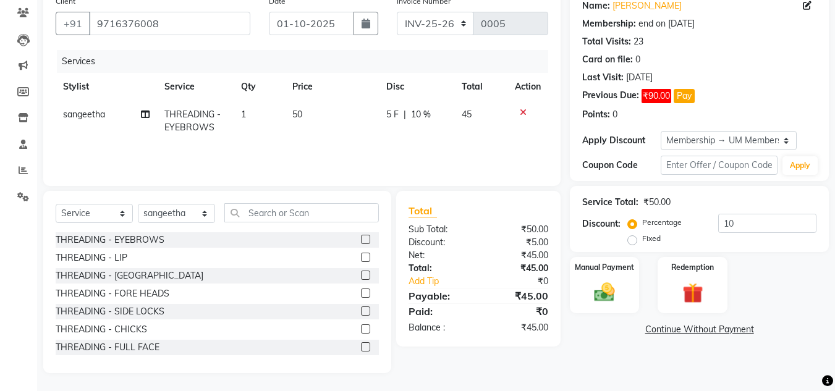
scroll to position [104, 0]
click at [606, 292] on img at bounding box center [604, 291] width 35 height 25
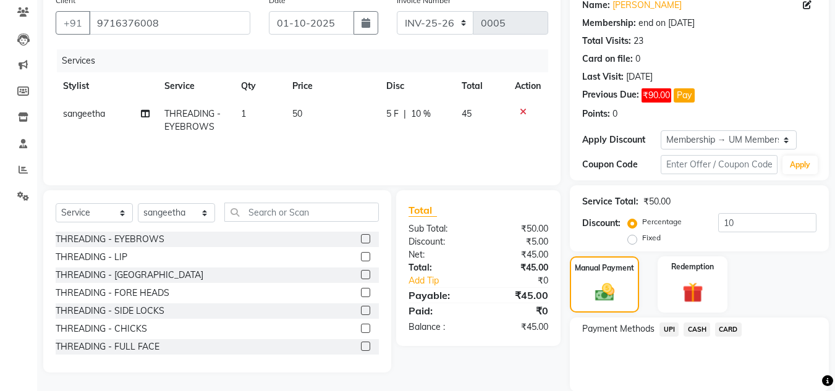
click at [670, 329] on span "UPI" at bounding box center [668, 330] width 19 height 14
click at [546, 360] on div "Total Sub Total: ₹50.00 Discount: ₹5.00 Net: ₹45.00 Total: ₹45.00 Add Tip ₹0 Pa…" at bounding box center [480, 281] width 179 height 182
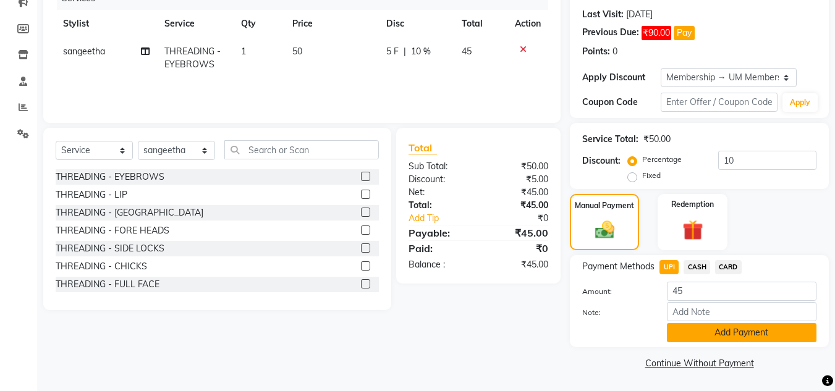
click at [767, 333] on button "Add Payment" at bounding box center [742, 332] width 150 height 19
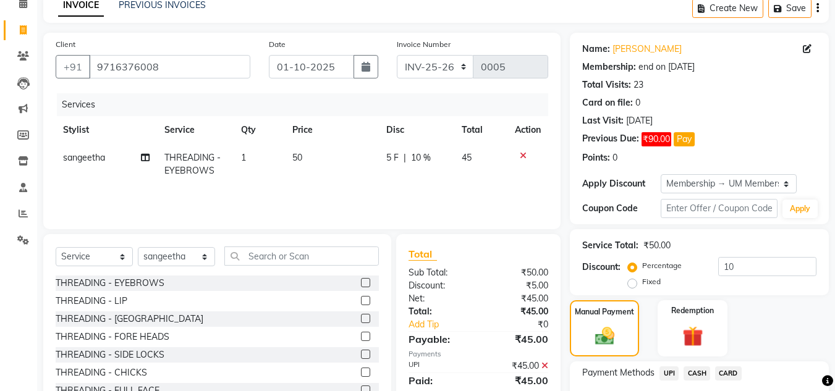
scroll to position [59, 0]
click at [669, 373] on span "UPI" at bounding box center [668, 374] width 19 height 14
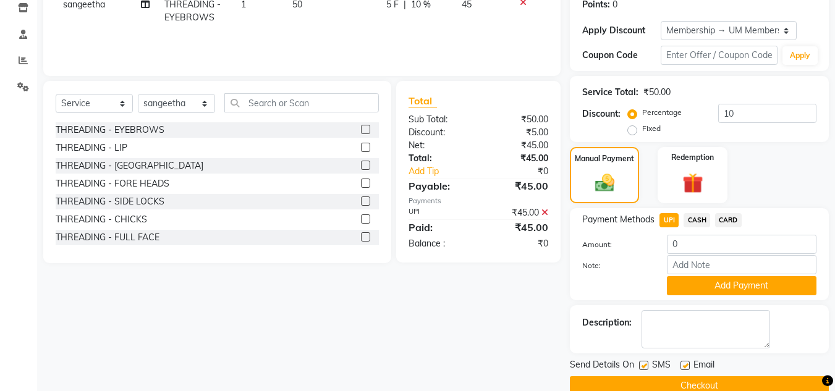
scroll to position [214, 0]
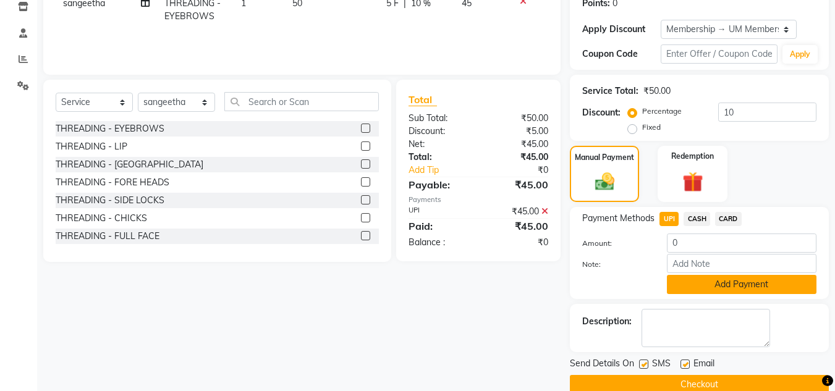
click at [726, 284] on button "Add Payment" at bounding box center [742, 284] width 150 height 19
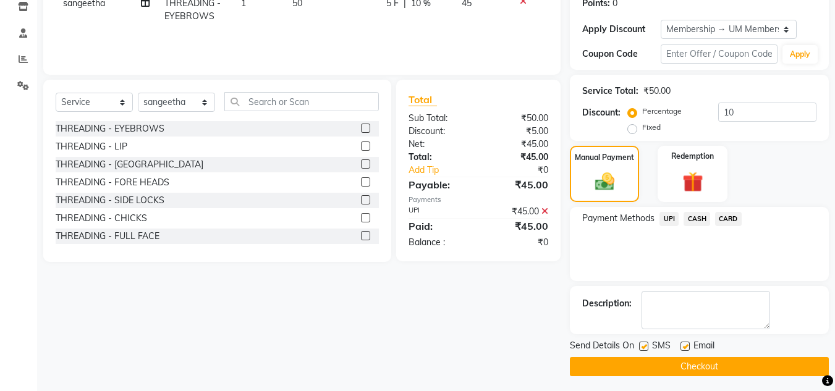
scroll to position [218, 0]
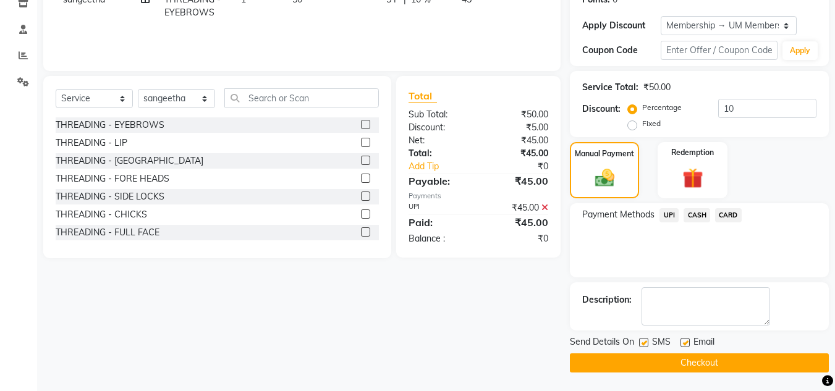
click at [719, 362] on button "Checkout" at bounding box center [699, 362] width 259 height 19
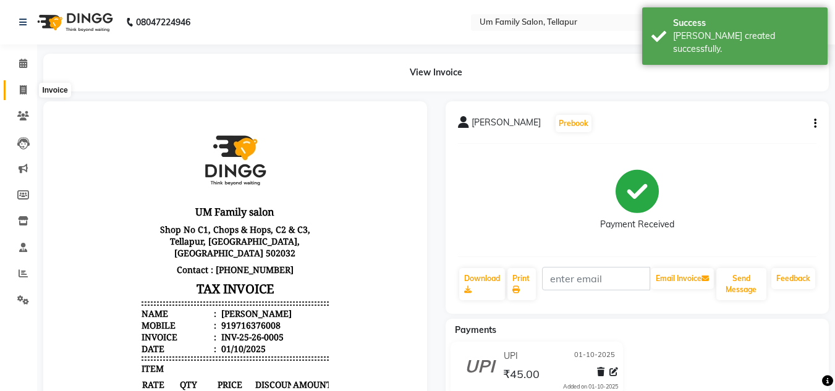
click at [26, 90] on icon at bounding box center [23, 89] width 7 height 9
select select "service"
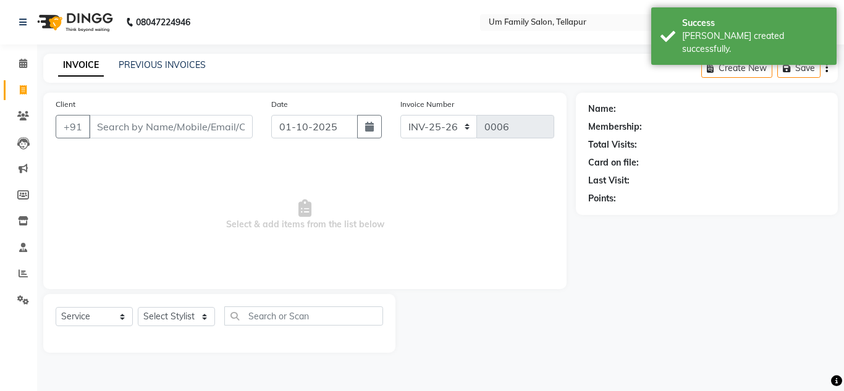
click at [103, 125] on input "Client" at bounding box center [171, 126] width 164 height 23
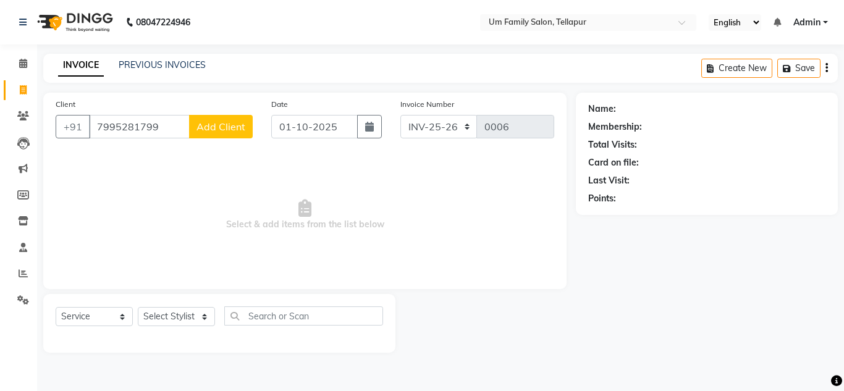
type input "7995281799"
click at [208, 129] on span "Add Client" at bounding box center [221, 126] width 49 height 12
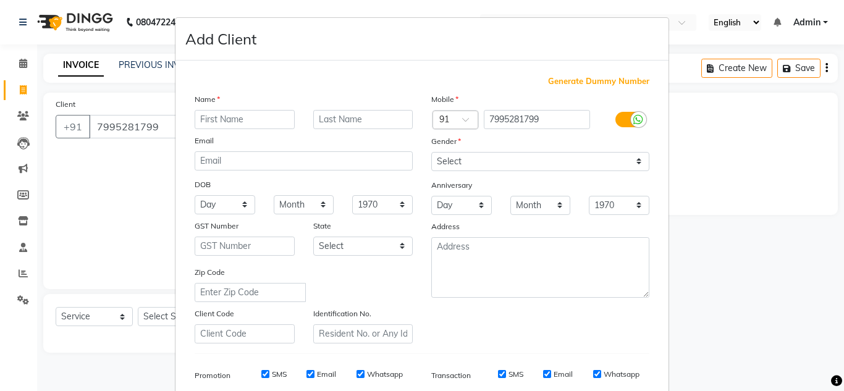
click at [213, 119] on input "text" at bounding box center [245, 119] width 100 height 19
type input "durga"
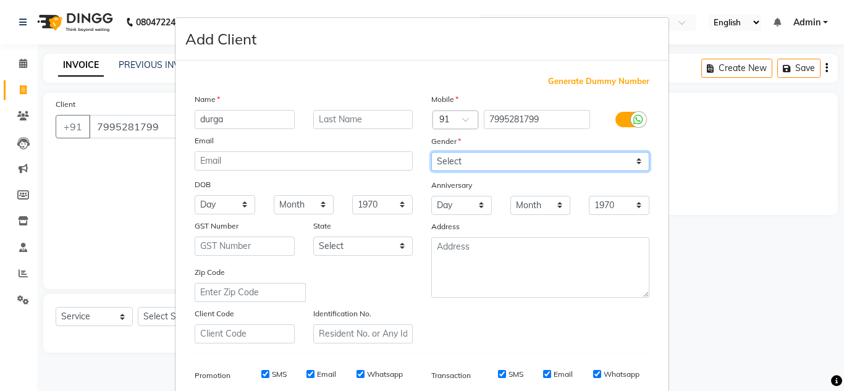
click at [470, 161] on select "Select [DEMOGRAPHIC_DATA] [DEMOGRAPHIC_DATA] Other Prefer Not To Say" at bounding box center [540, 161] width 218 height 19
select select "[DEMOGRAPHIC_DATA]"
click at [431, 152] on select "Select [DEMOGRAPHIC_DATA] [DEMOGRAPHIC_DATA] Other Prefer Not To Say" at bounding box center [540, 161] width 218 height 19
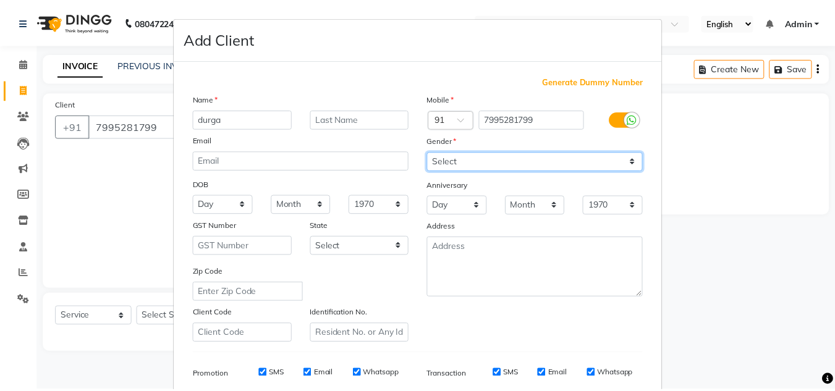
scroll to position [179, 0]
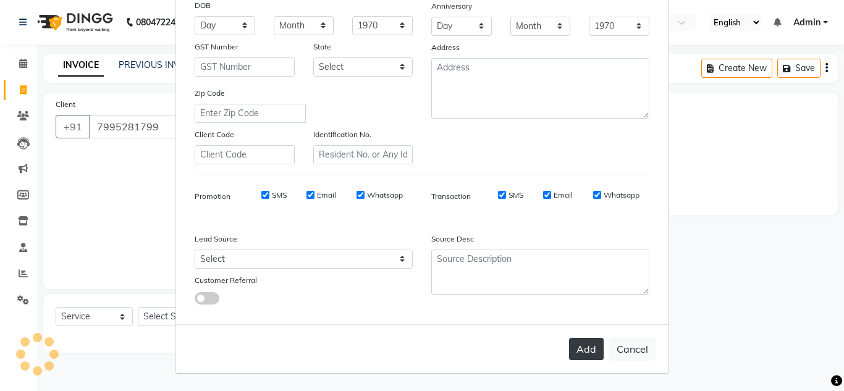
click at [570, 343] on button "Add" at bounding box center [586, 349] width 35 height 22
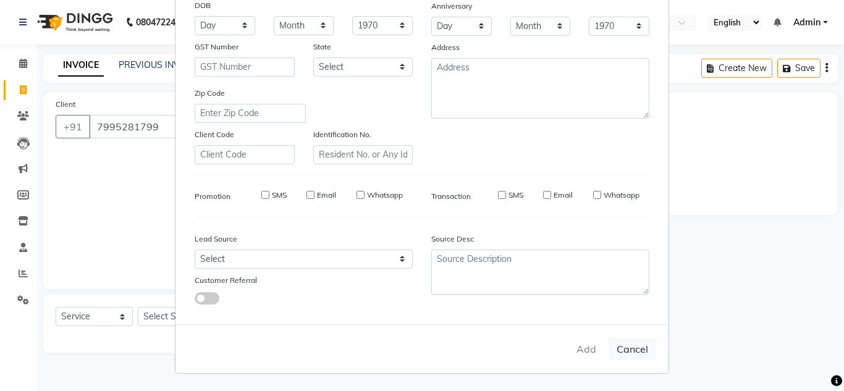
select select
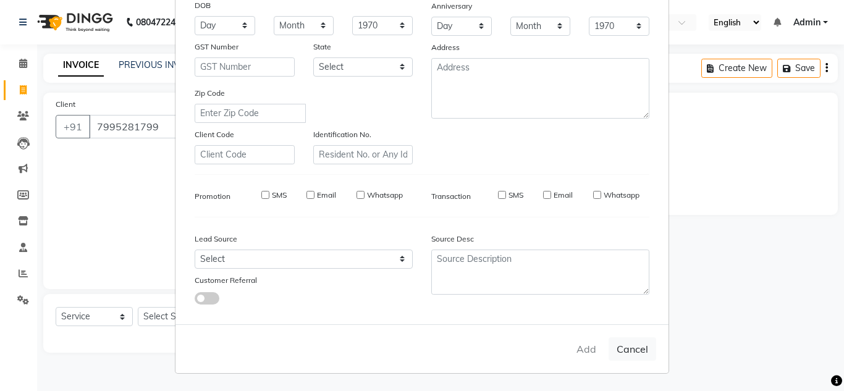
select select
checkbox input "false"
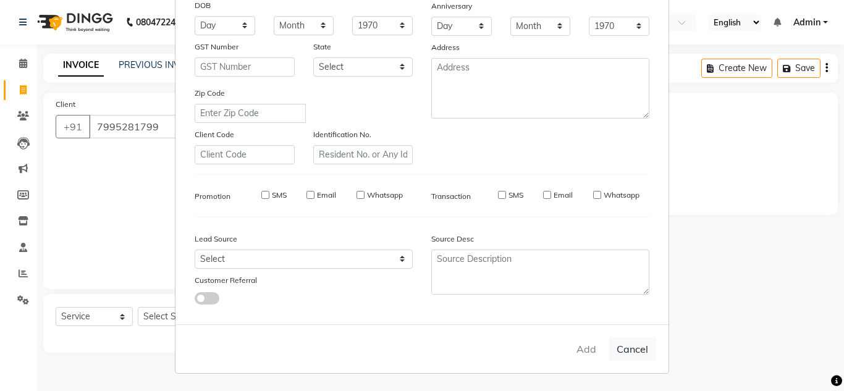
checkbox input "false"
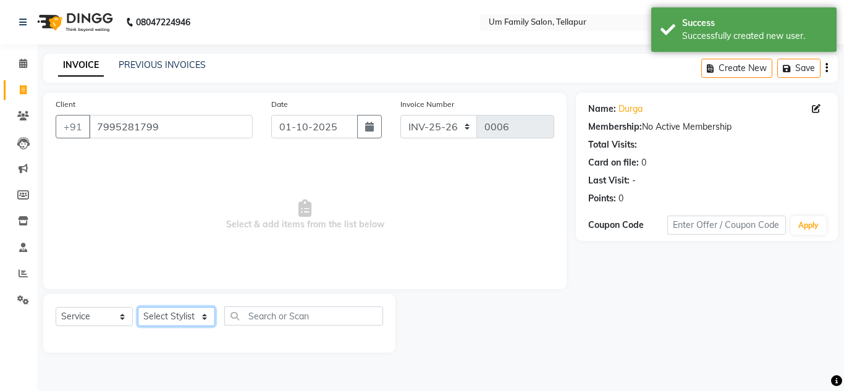
click at [174, 317] on select "Select Stylist Akash K. SAI pandu [PERSON_NAME]" at bounding box center [176, 316] width 77 height 19
select select "50956"
click at [138, 307] on select "Select Stylist Akash K. SAI pandu [PERSON_NAME]" at bounding box center [176, 316] width 77 height 19
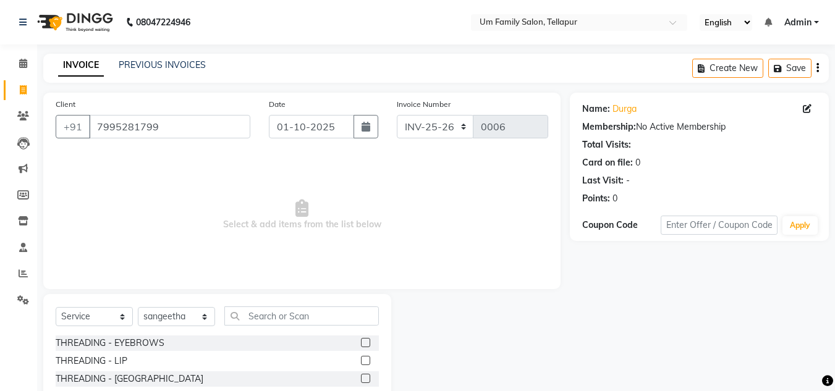
click at [361, 340] on label at bounding box center [365, 342] width 9 height 9
click at [361, 340] on input "checkbox" at bounding box center [365, 343] width 8 height 8
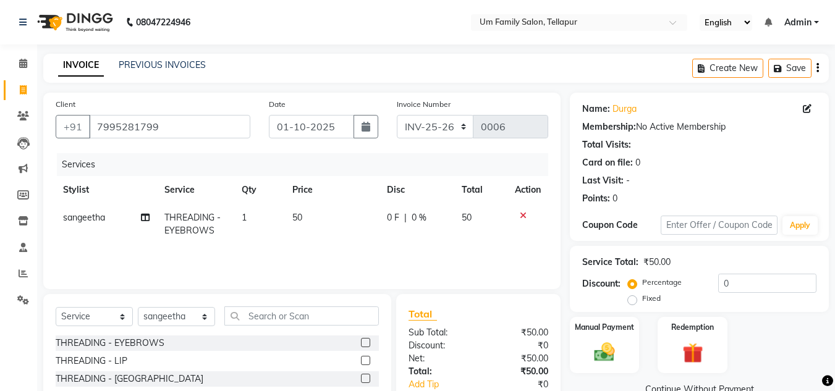
click at [361, 340] on label at bounding box center [365, 342] width 9 height 9
click at [361, 340] on input "checkbox" at bounding box center [365, 343] width 8 height 8
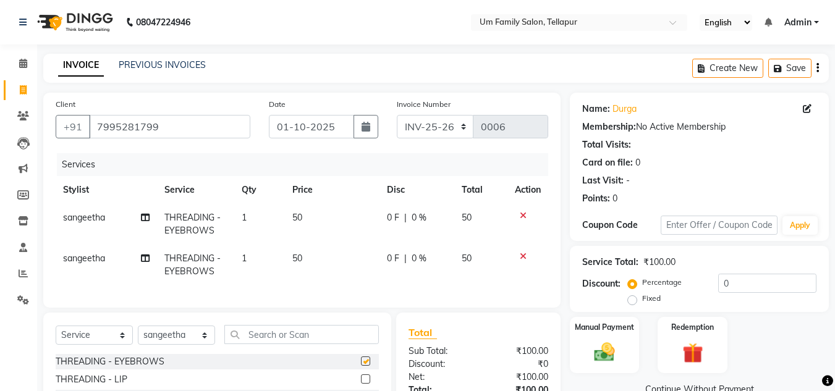
checkbox input "false"
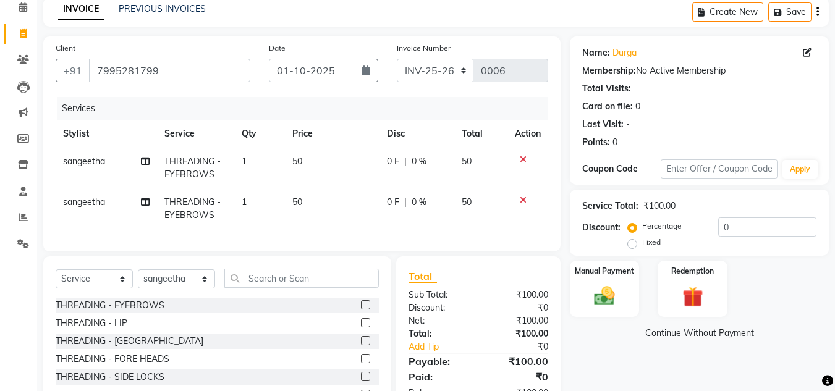
scroll to position [57, 0]
click at [361, 327] on label at bounding box center [365, 322] width 9 height 9
click at [361, 327] on input "checkbox" at bounding box center [365, 323] width 8 height 8
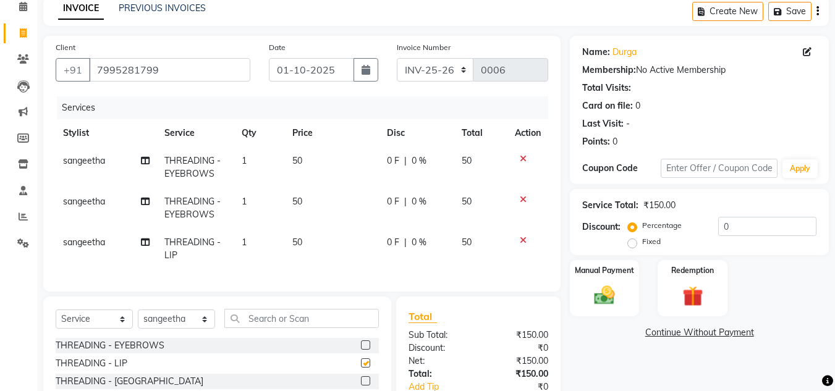
checkbox input "false"
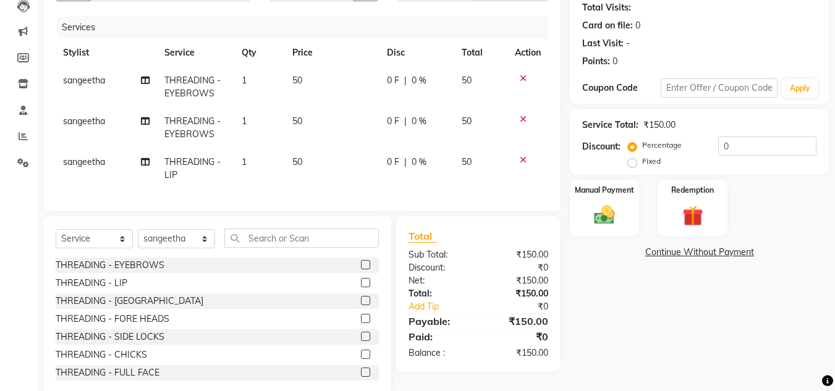
scroll to position [138, 0]
click at [361, 323] on label at bounding box center [365, 317] width 9 height 9
click at [361, 323] on input "checkbox" at bounding box center [365, 319] width 8 height 8
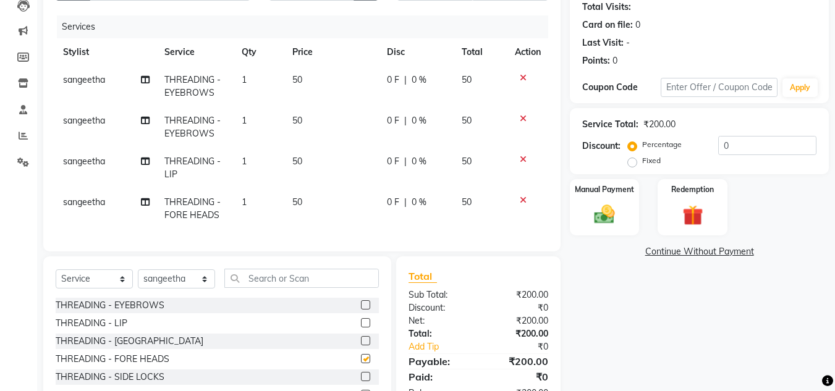
checkbox input "false"
click at [361, 328] on label at bounding box center [365, 322] width 9 height 9
click at [361, 328] on input "checkbox" at bounding box center [365, 323] width 8 height 8
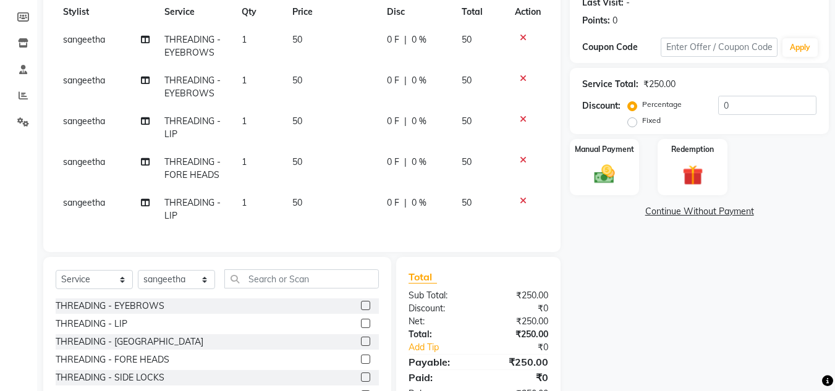
scroll to position [179, 0]
click at [361, 327] on label at bounding box center [365, 322] width 9 height 9
click at [361, 327] on input "checkbox" at bounding box center [365, 323] width 8 height 8
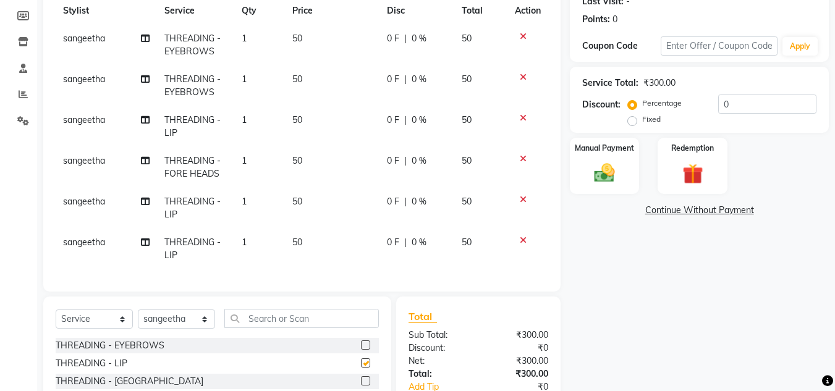
checkbox input "false"
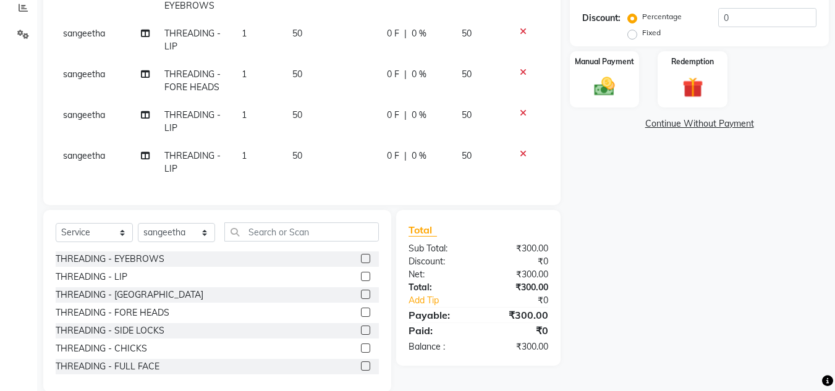
scroll to position [289, 0]
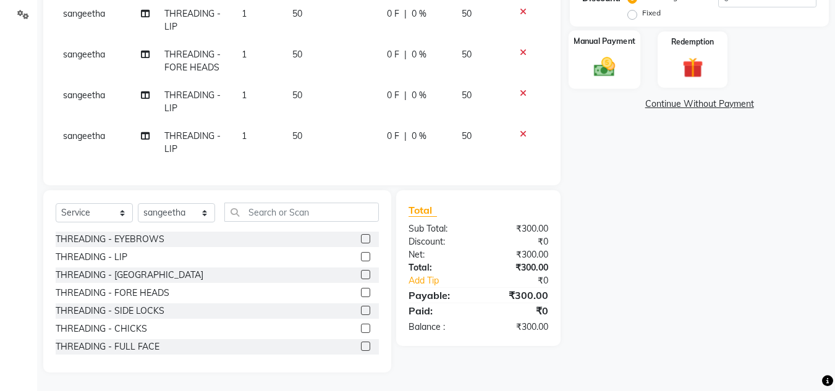
click at [606, 66] on img at bounding box center [604, 66] width 35 height 25
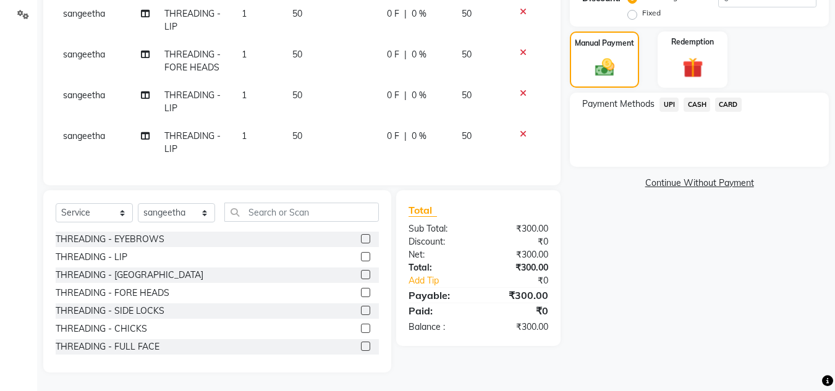
click at [689, 98] on span "CASH" at bounding box center [696, 105] width 27 height 14
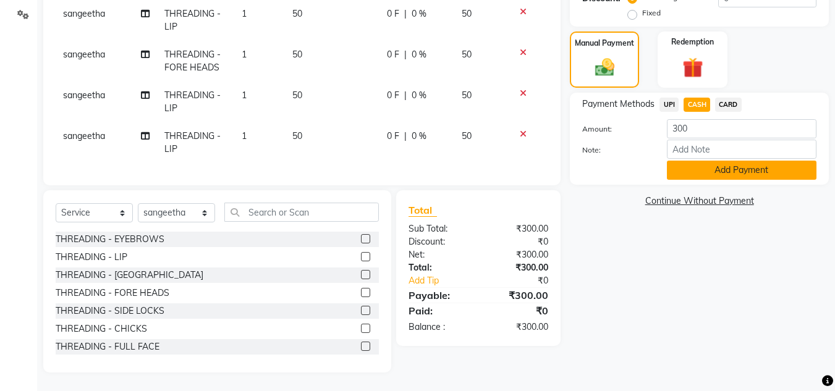
click at [724, 163] on button "Add Payment" at bounding box center [742, 170] width 150 height 19
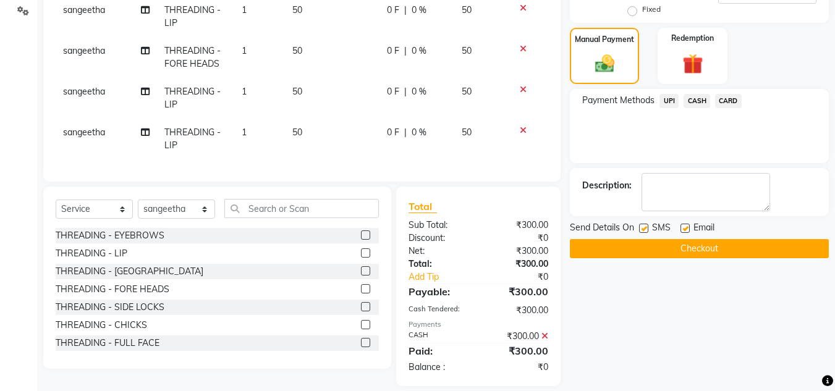
scroll to position [306, 0]
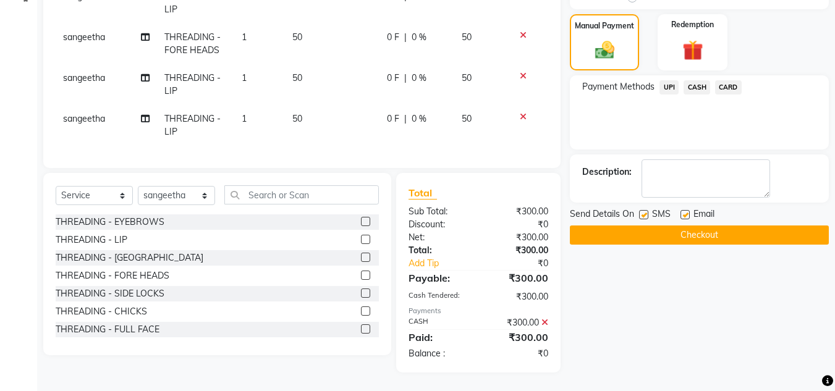
click at [719, 232] on button "Checkout" at bounding box center [699, 235] width 259 height 19
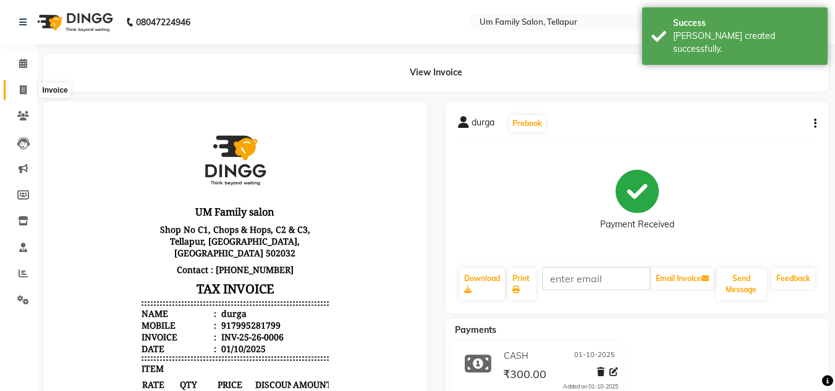
click at [21, 91] on icon at bounding box center [23, 89] width 7 height 9
select select "service"
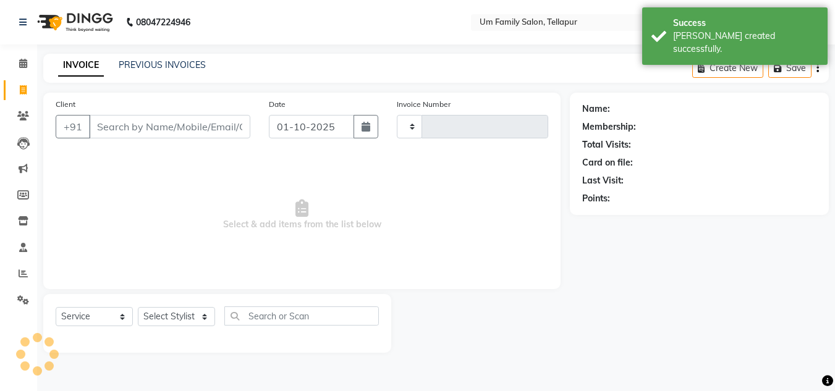
type input "0007"
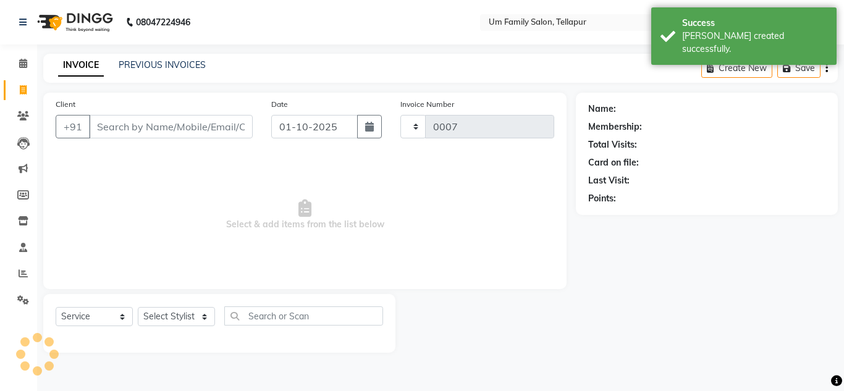
select select "5102"
